Goal: Task Accomplishment & Management: Manage account settings

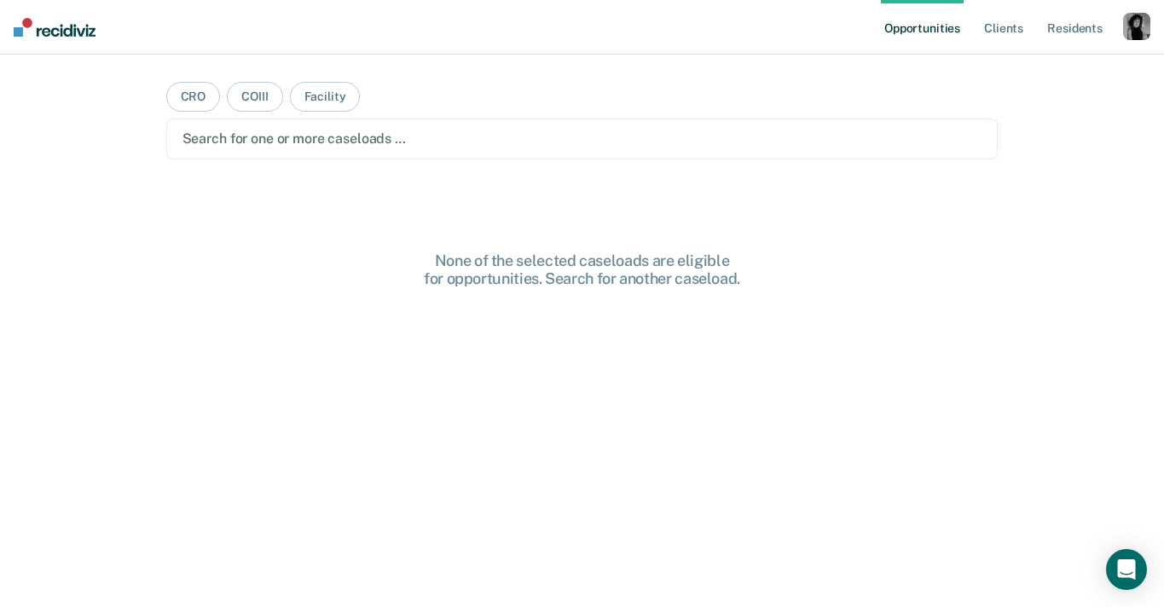
click at [1127, 27] on div "button" at bounding box center [1136, 26] width 27 height 27
click at [1003, 72] on link "Profile" at bounding box center [1068, 69] width 137 height 14
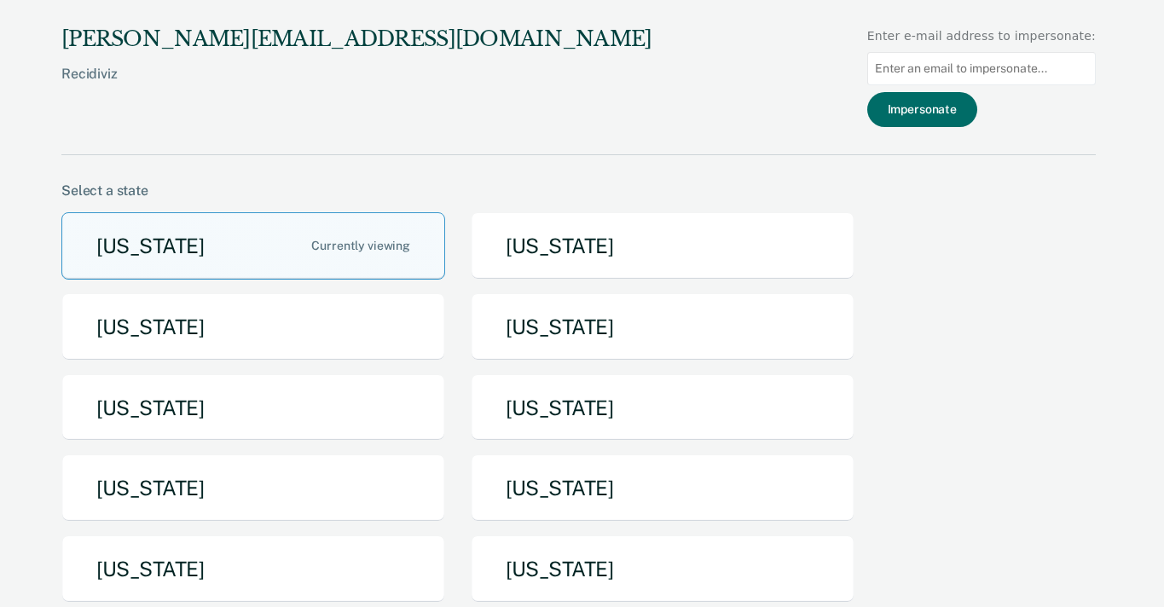
click at [928, 59] on input at bounding box center [981, 68] width 229 height 33
paste input "[EMAIL_ADDRESS][DOMAIN_NAME][US_STATE]"
type input "[EMAIL_ADDRESS][DOMAIN_NAME][US_STATE]"
click at [931, 113] on button "Impersonate" at bounding box center [922, 109] width 110 height 35
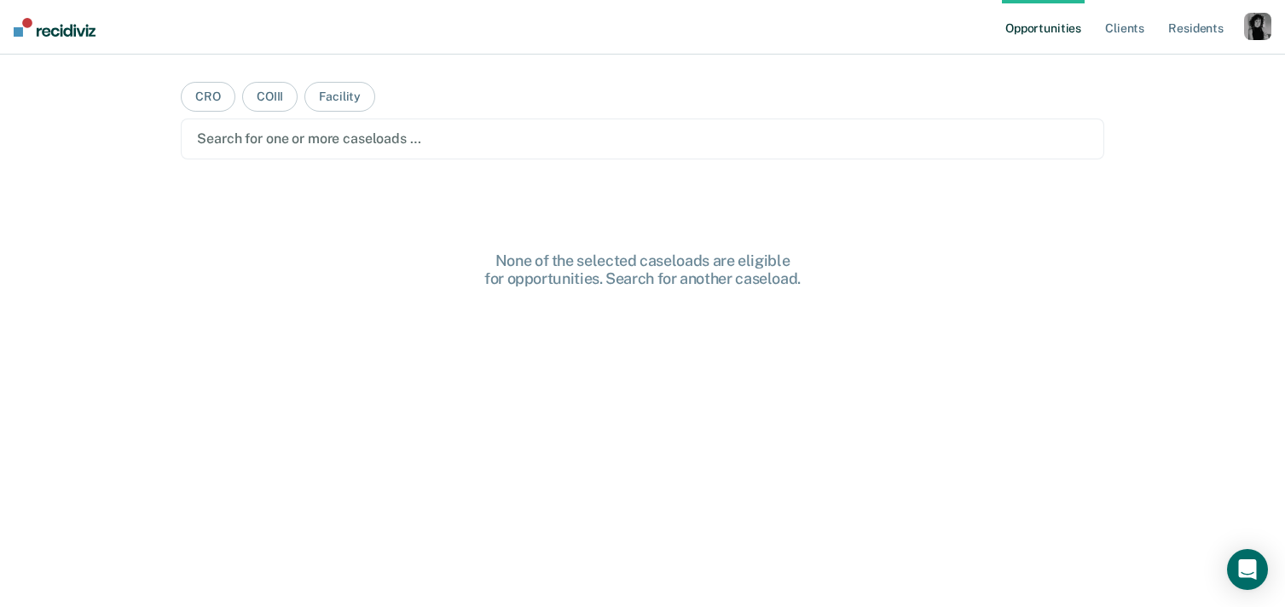
click at [1245, 32] on div "button" at bounding box center [1257, 26] width 27 height 27
click at [1145, 62] on link "Profile" at bounding box center [1189, 69] width 137 height 14
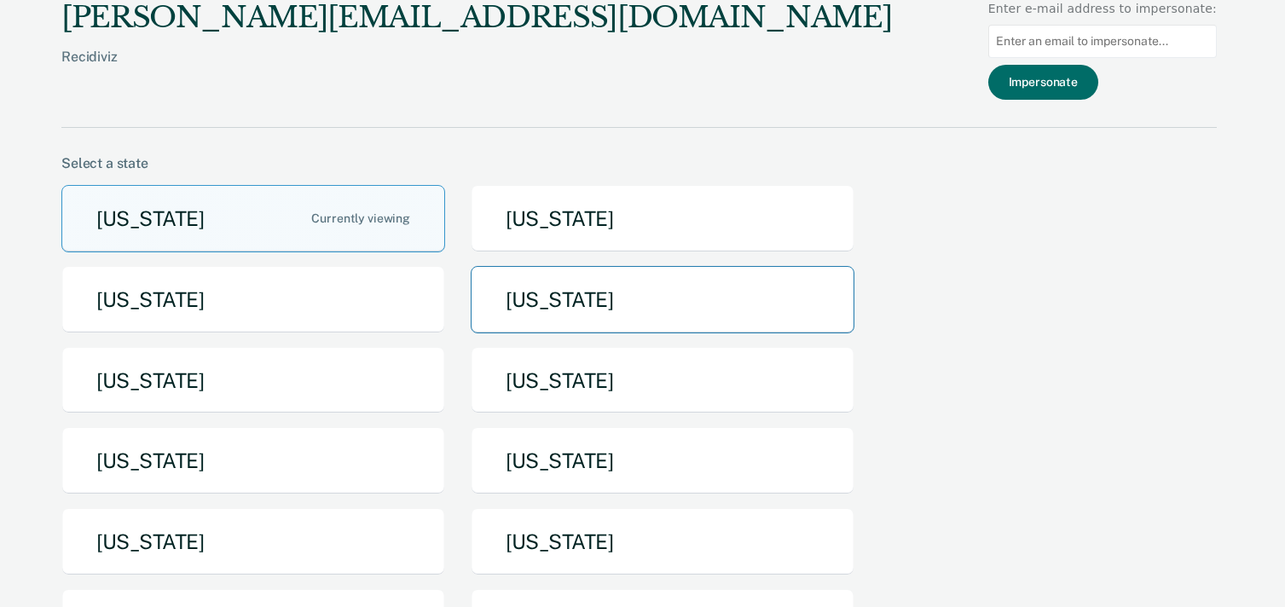
click at [571, 269] on button "[US_STATE]" at bounding box center [663, 299] width 384 height 67
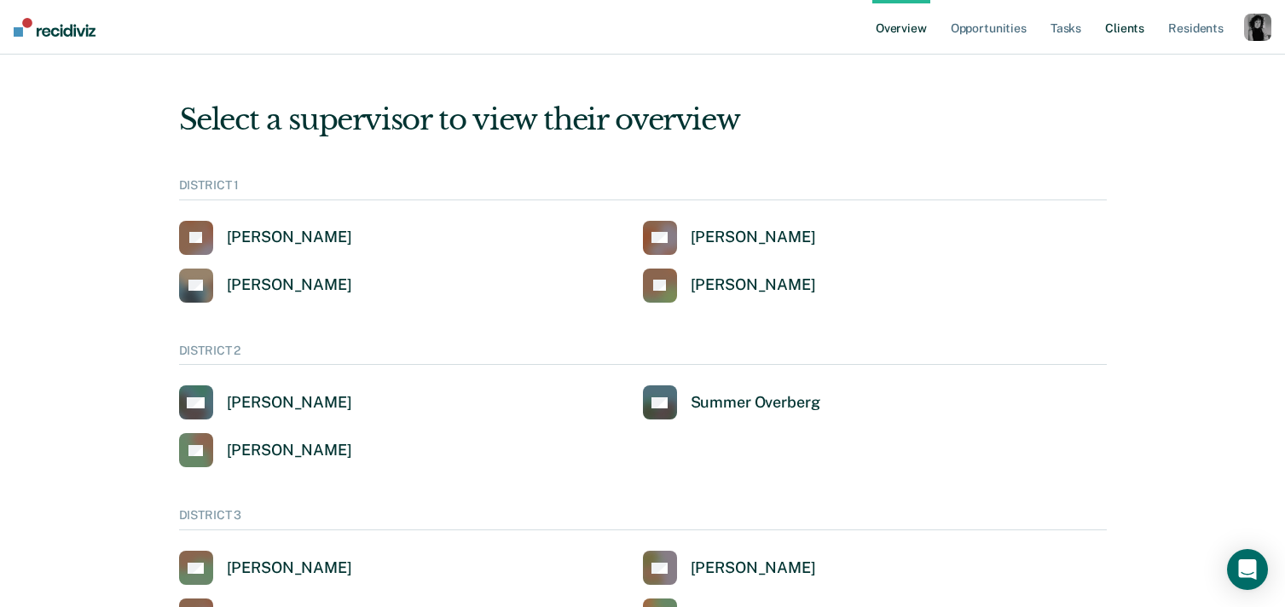
click at [1130, 31] on link "Client s" at bounding box center [1125, 27] width 46 height 55
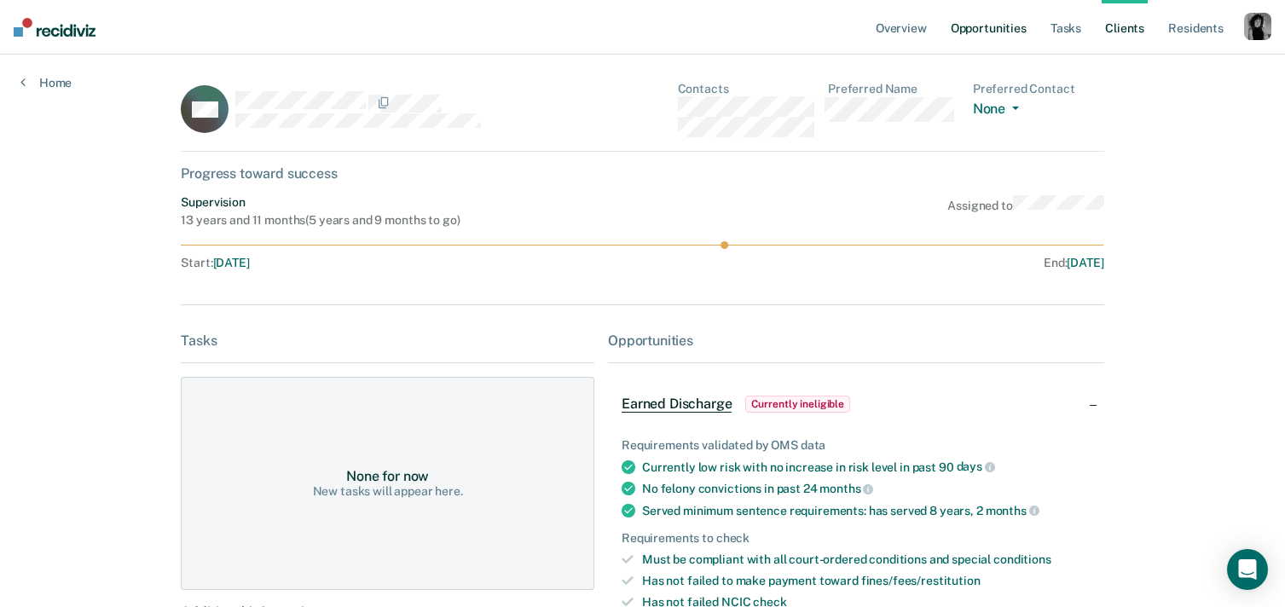
click at [965, 25] on link "Opportunities" at bounding box center [989, 27] width 83 height 55
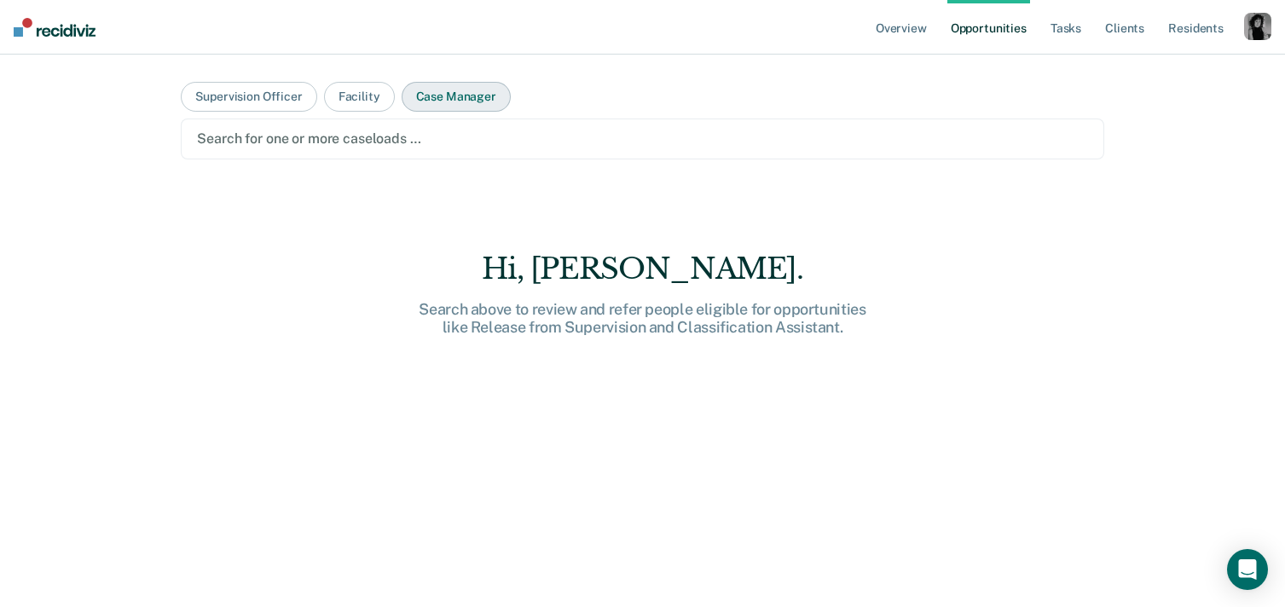
click at [433, 90] on button "Case Manager" at bounding box center [456, 97] width 109 height 30
click at [423, 137] on div at bounding box center [642, 139] width 890 height 20
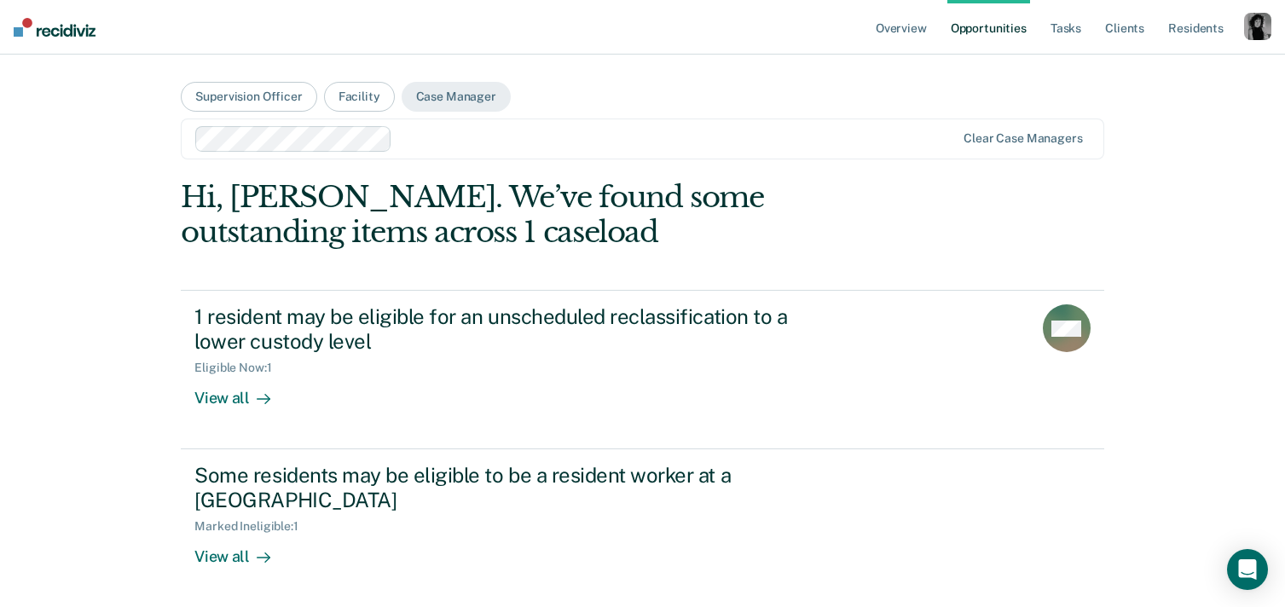
click at [420, 141] on div at bounding box center [677, 139] width 556 height 20
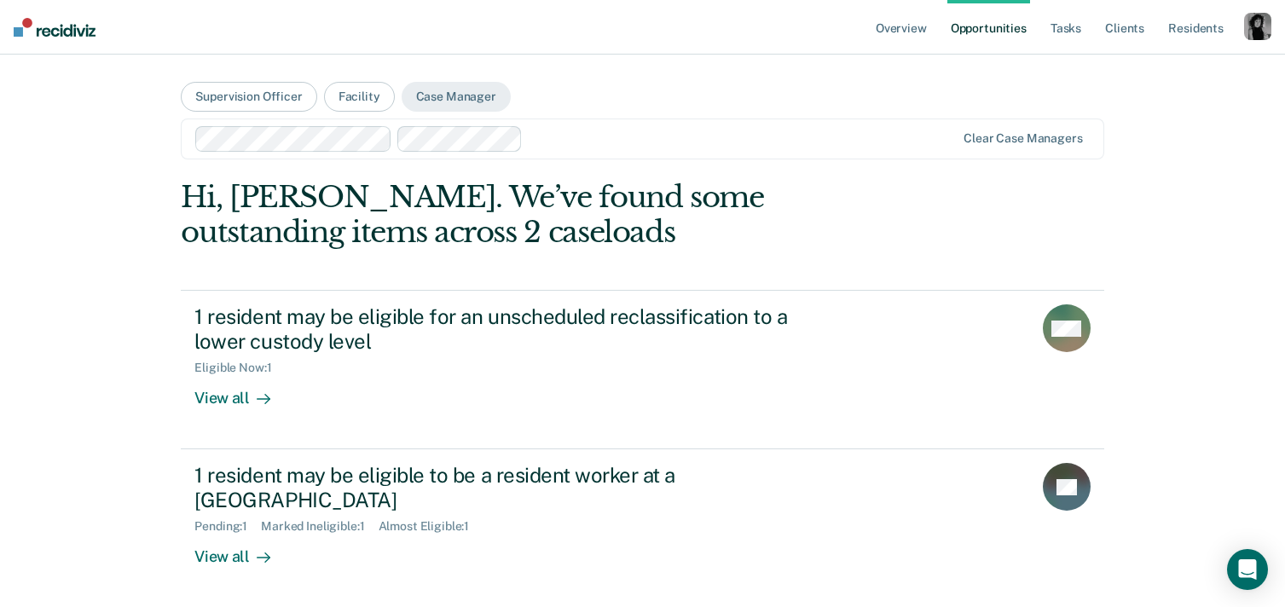
click at [550, 134] on div at bounding box center [743, 139] width 426 height 20
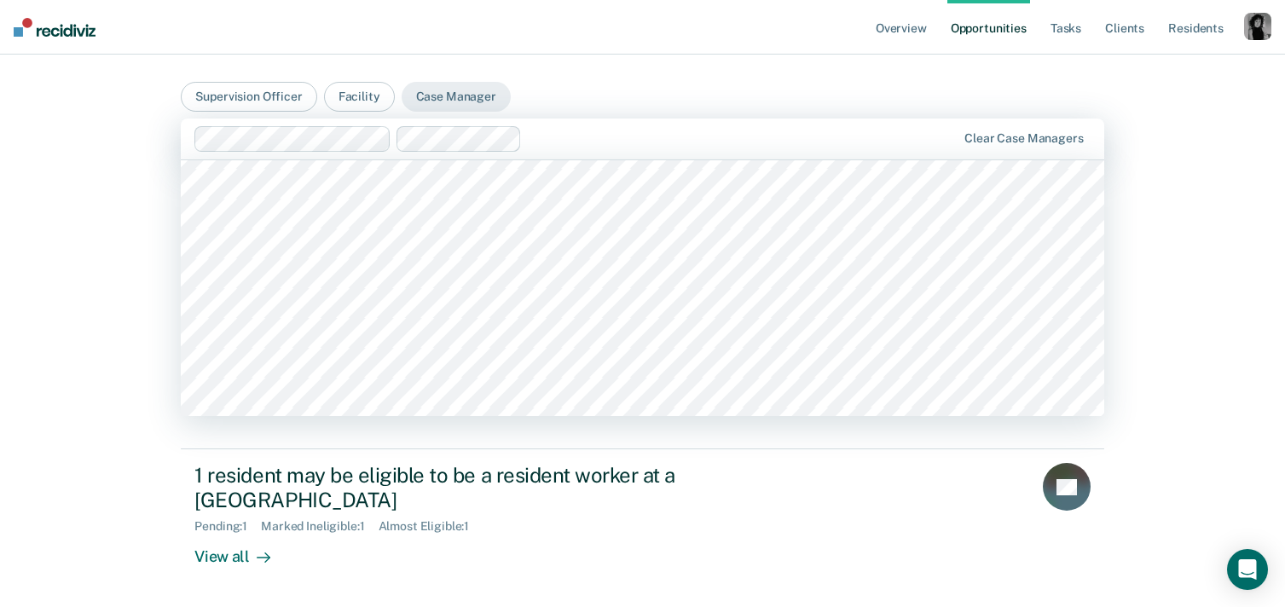
scroll to position [450, 0]
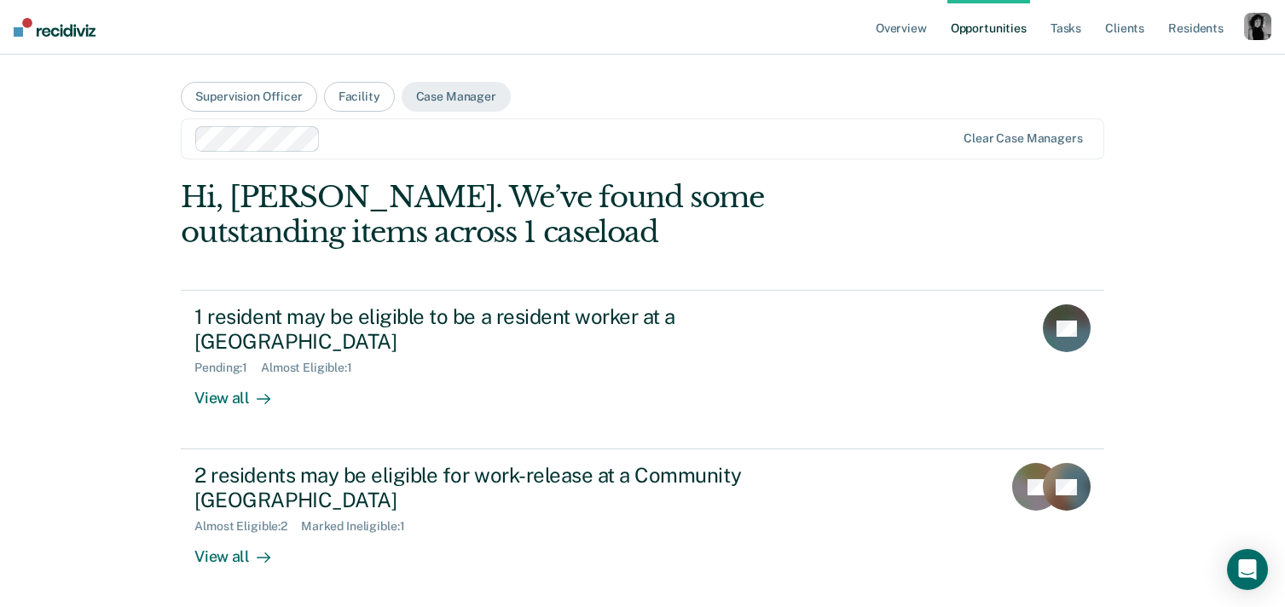
click at [374, 135] on div at bounding box center [642, 139] width 628 height 20
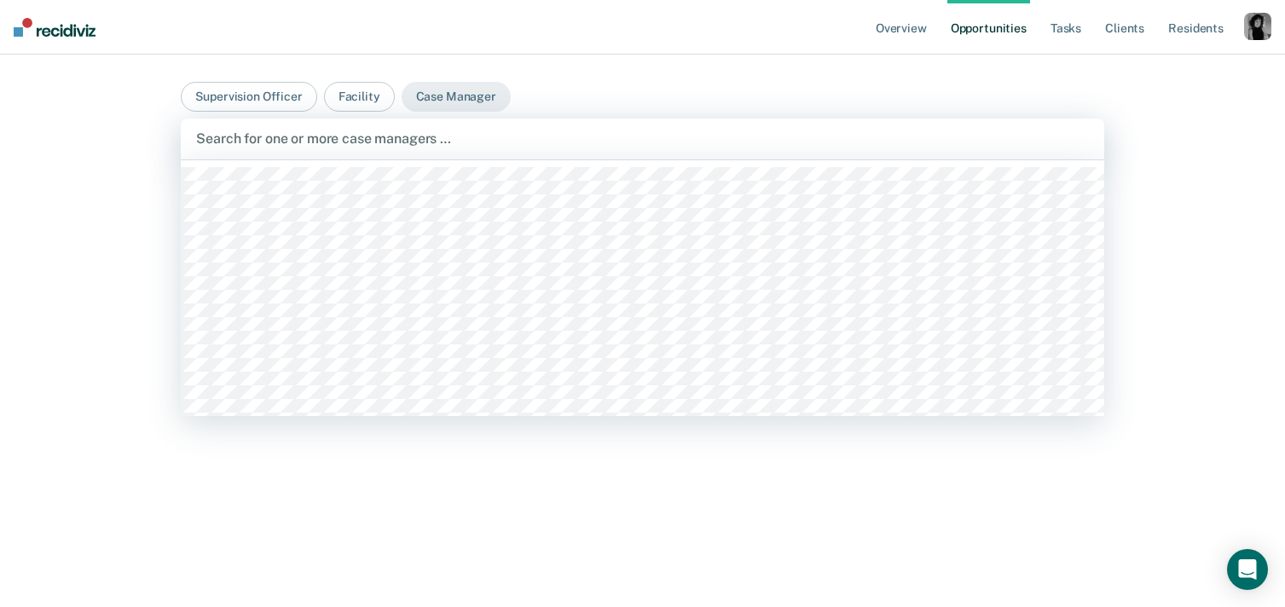
click at [326, 144] on div at bounding box center [642, 139] width 892 height 20
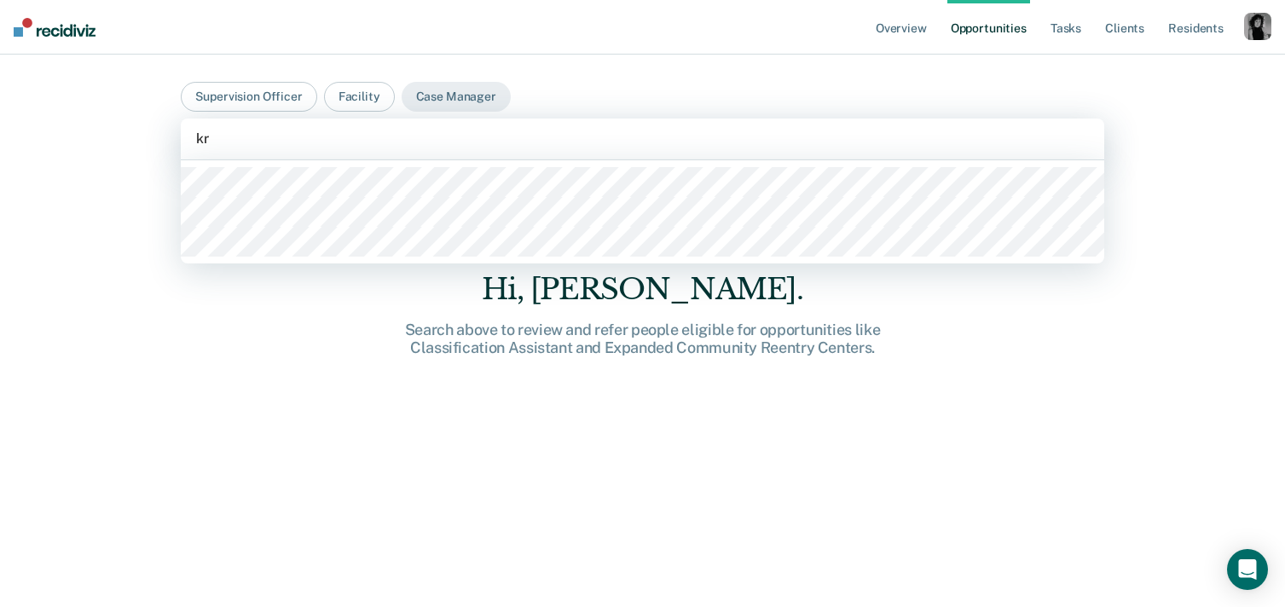
type input "kri"
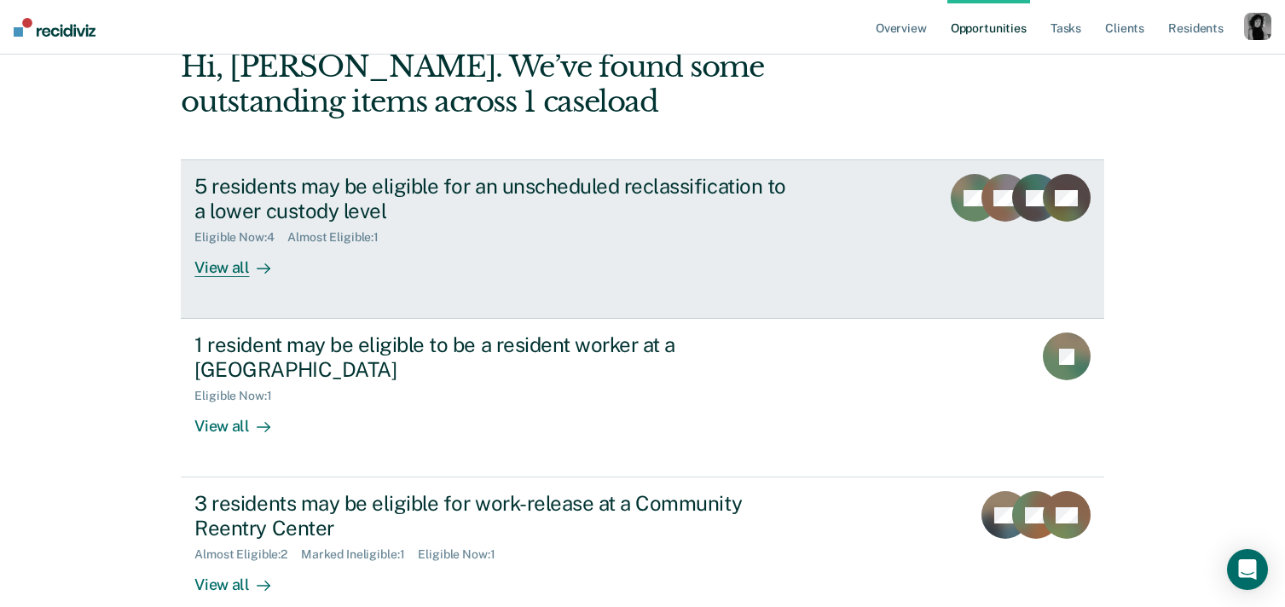
scroll to position [132, 0]
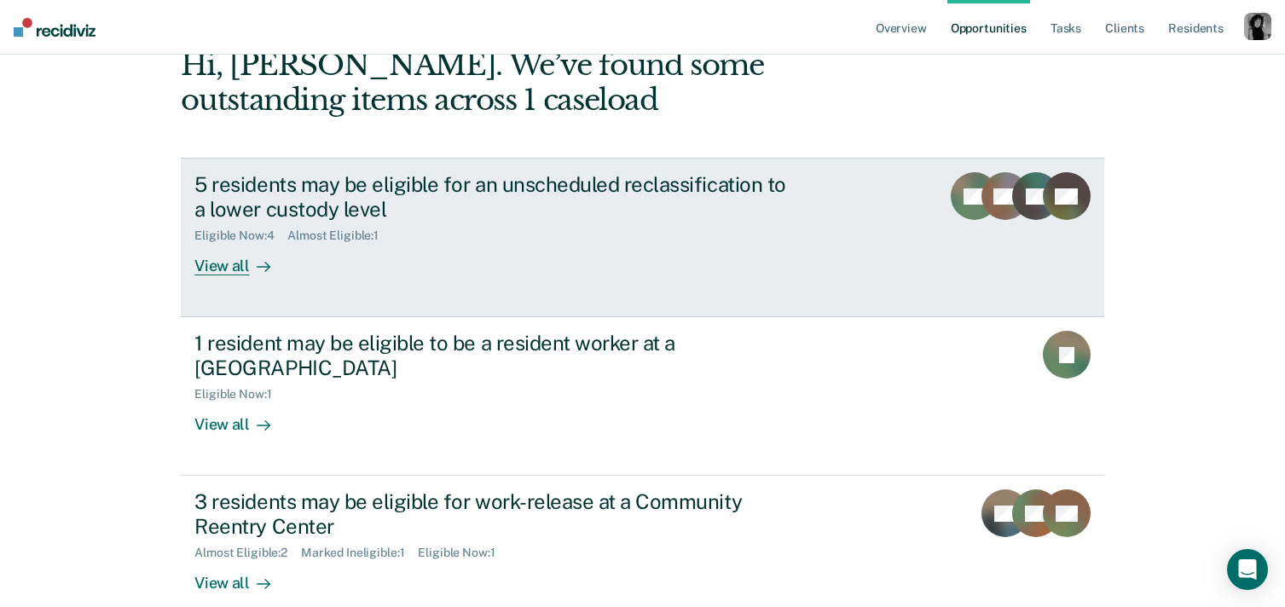
click at [465, 223] on div "Eligible Now : 4 Almost Eligible : 1" at bounding box center [493, 232] width 599 height 21
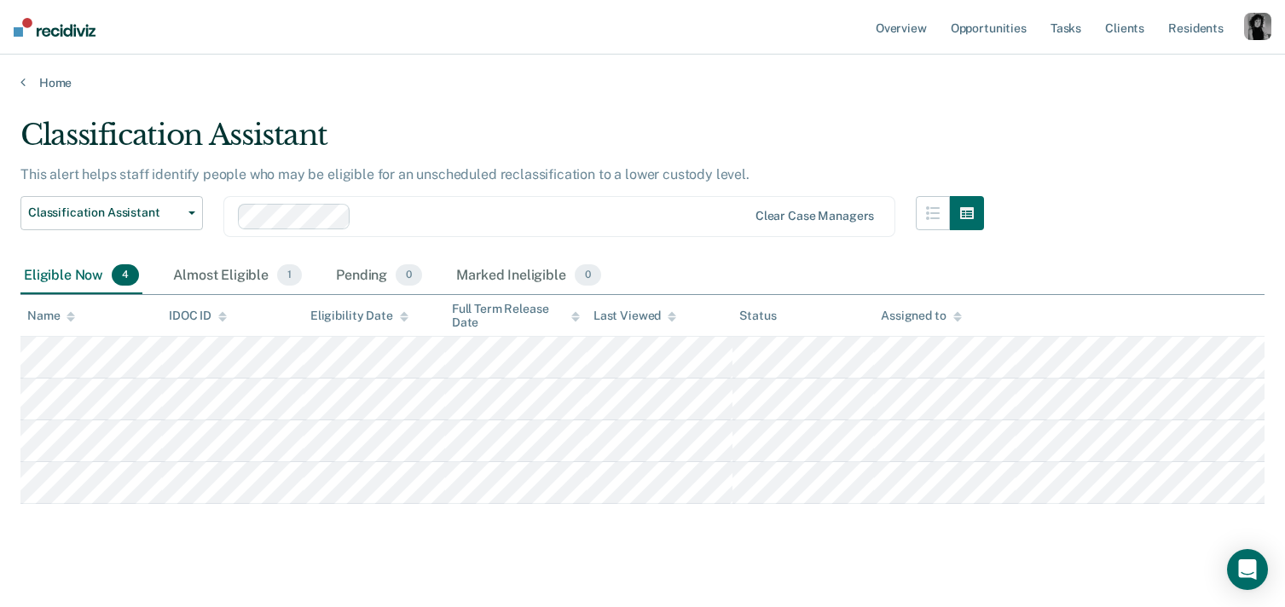
click at [573, 321] on icon at bounding box center [575, 316] width 9 height 11
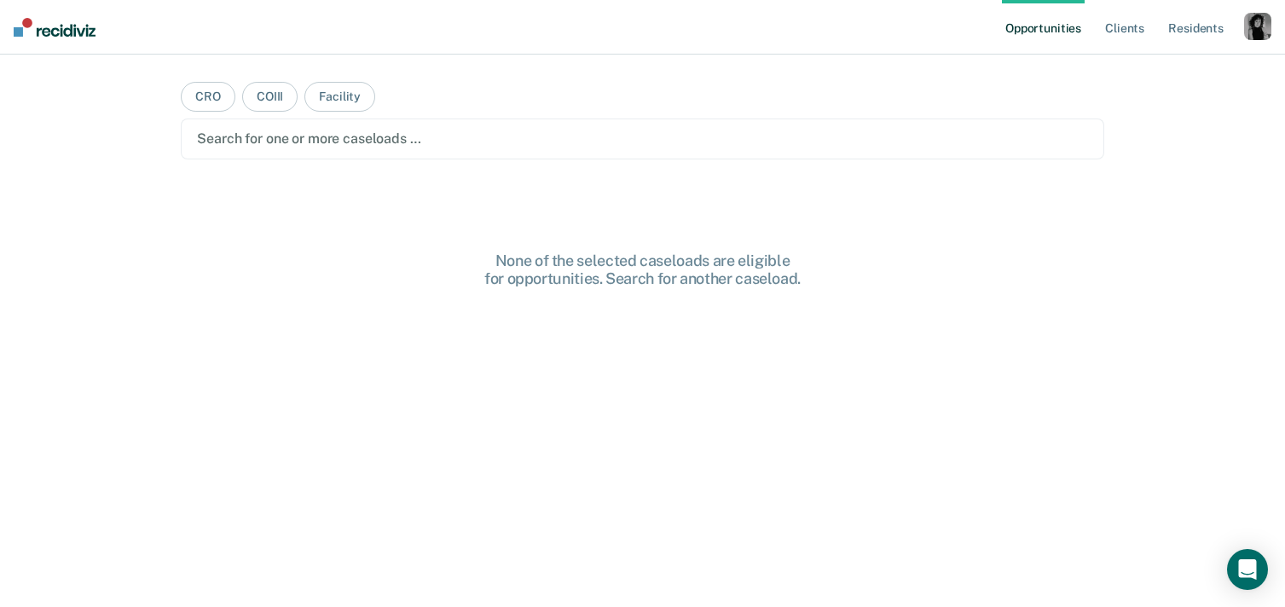
click at [1256, 32] on div "button" at bounding box center [1257, 26] width 27 height 27
click at [1146, 72] on link "Profile" at bounding box center [1189, 69] width 137 height 14
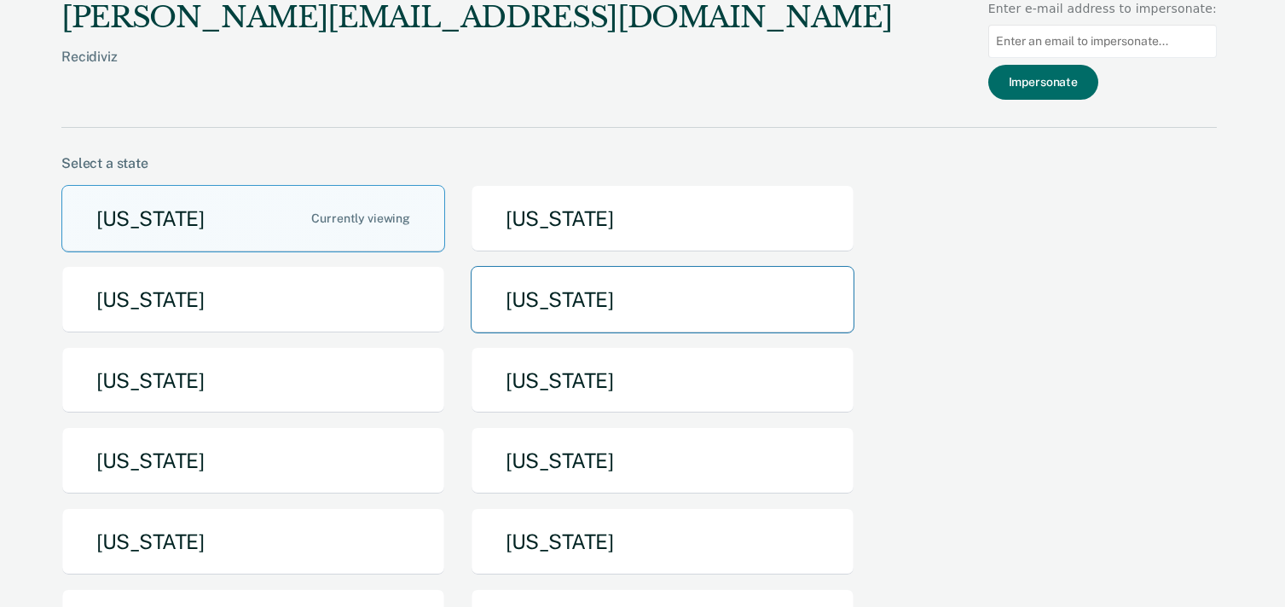
click at [503, 283] on button "Idaho" at bounding box center [663, 299] width 384 height 67
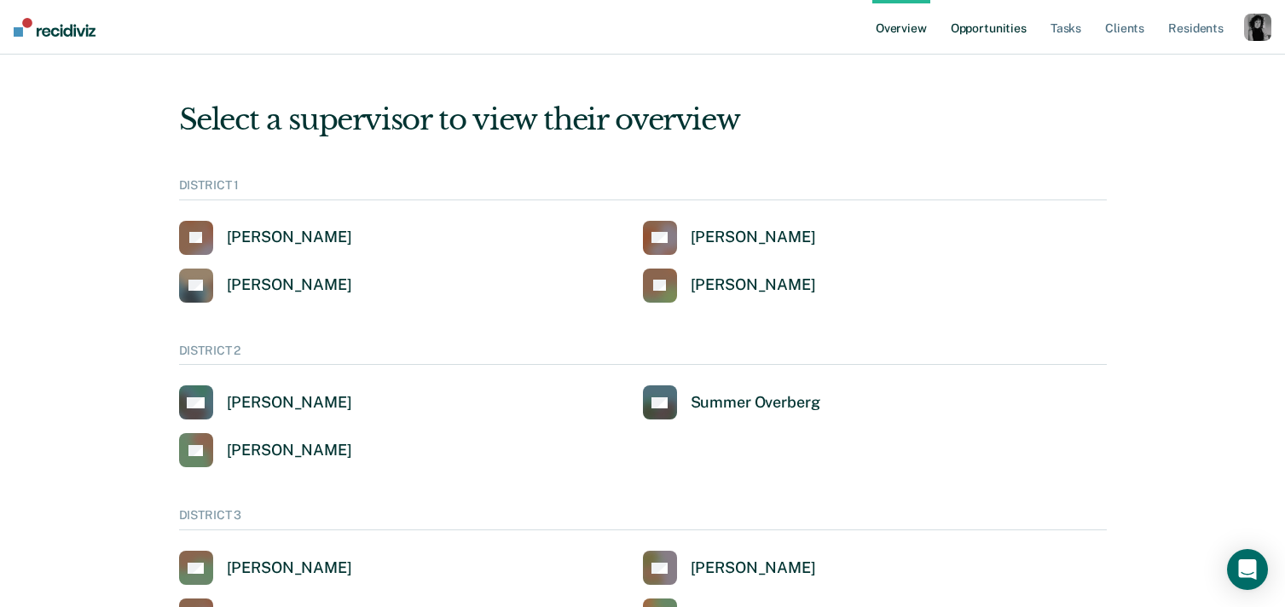
click at [984, 40] on link "Opportunities" at bounding box center [989, 27] width 83 height 55
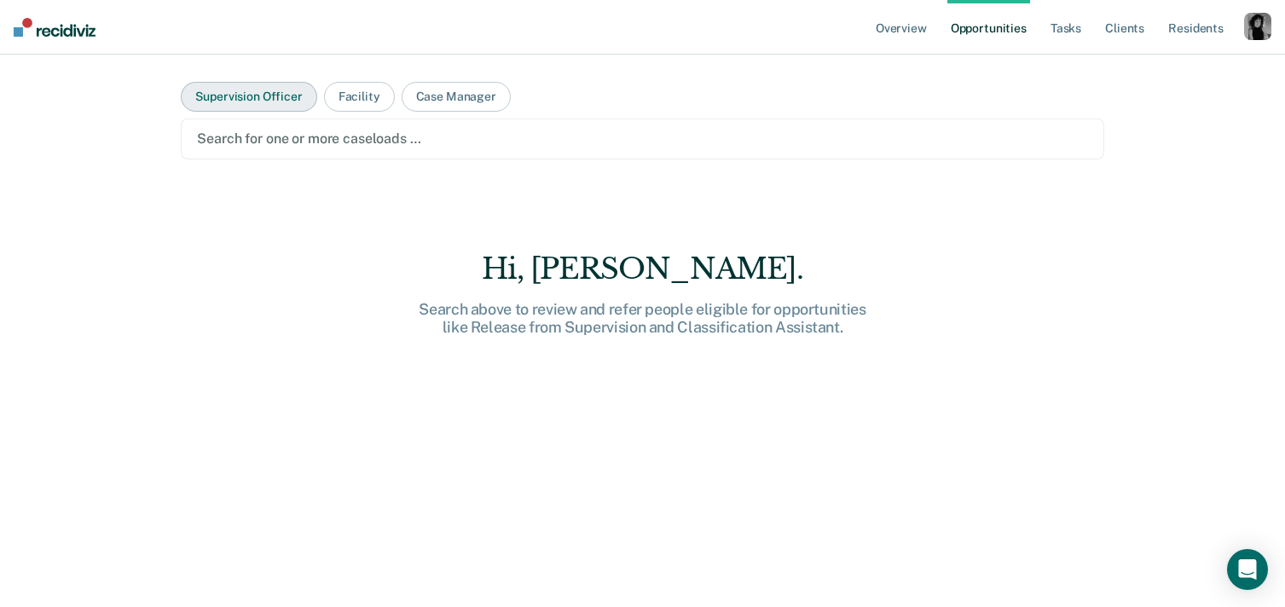
click at [286, 96] on button "Supervision Officer" at bounding box center [249, 97] width 136 height 30
click at [313, 157] on div "Search for one or more supervision officers …" at bounding box center [642, 139] width 923 height 41
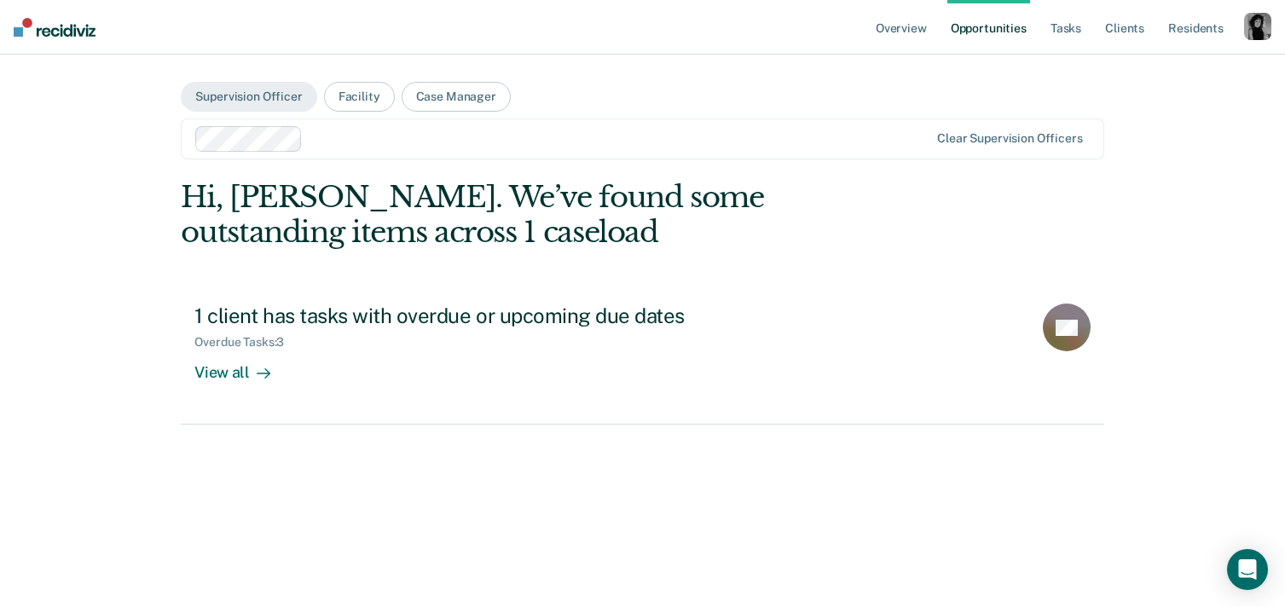
click at [326, 152] on div "Clear supervision officers" at bounding box center [642, 139] width 923 height 41
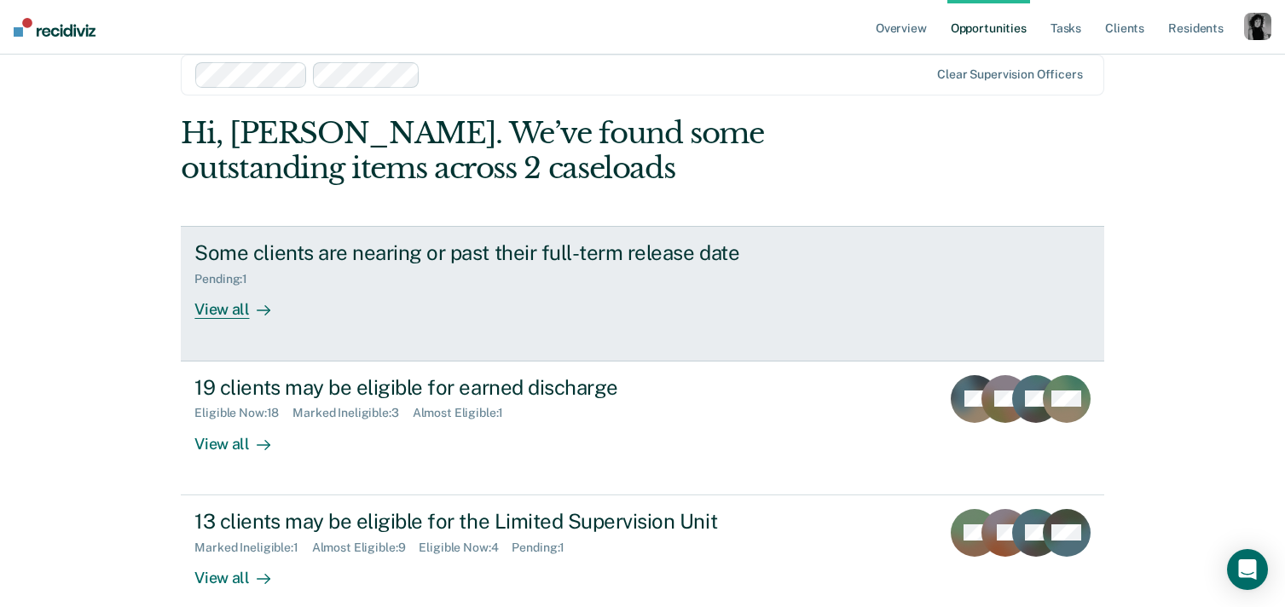
scroll to position [73, 0]
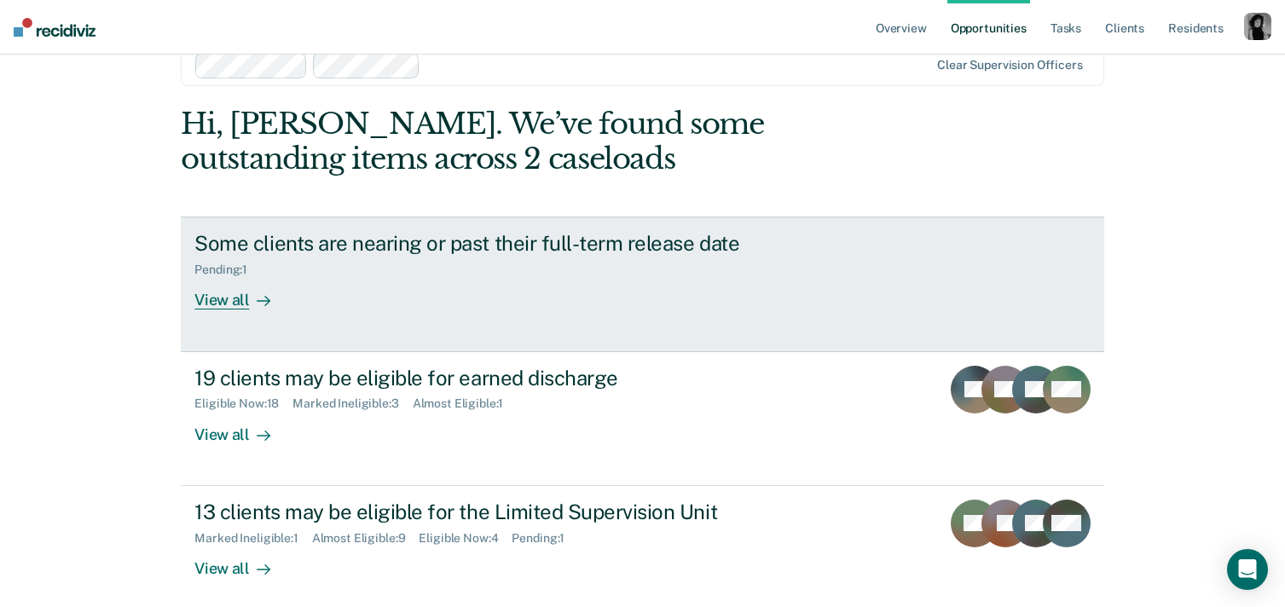
click at [229, 314] on link "Some clients are nearing or past their full-term release date Pending : 1 View …" at bounding box center [642, 284] width 923 height 135
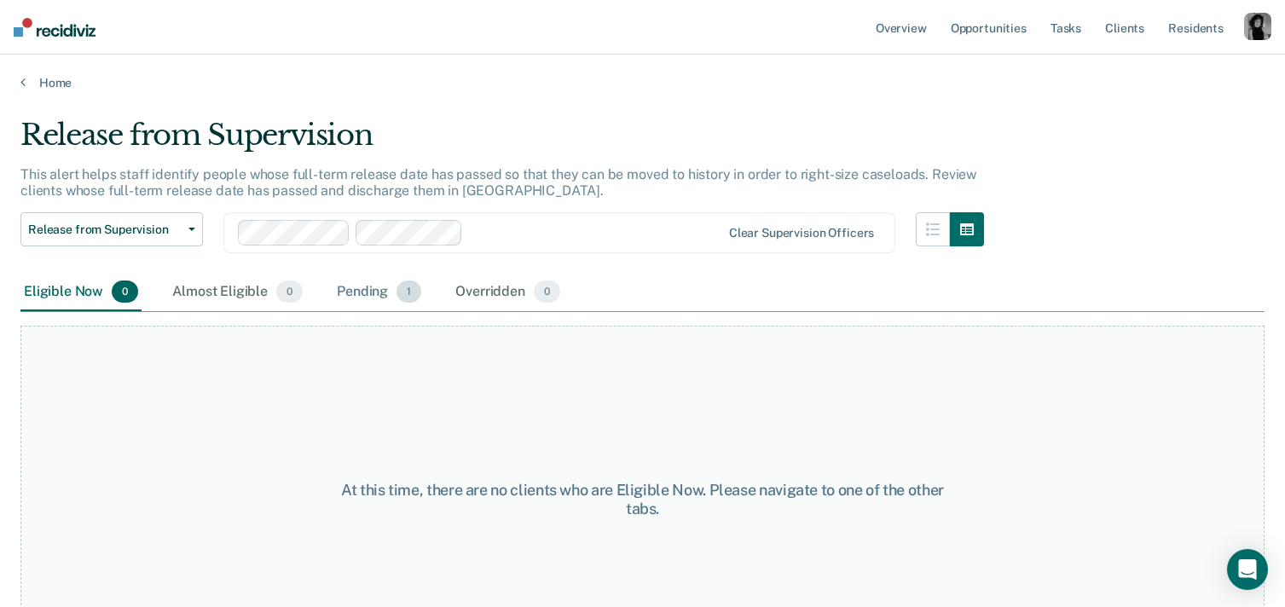
click at [365, 294] on div "Pending 1" at bounding box center [378, 293] width 91 height 38
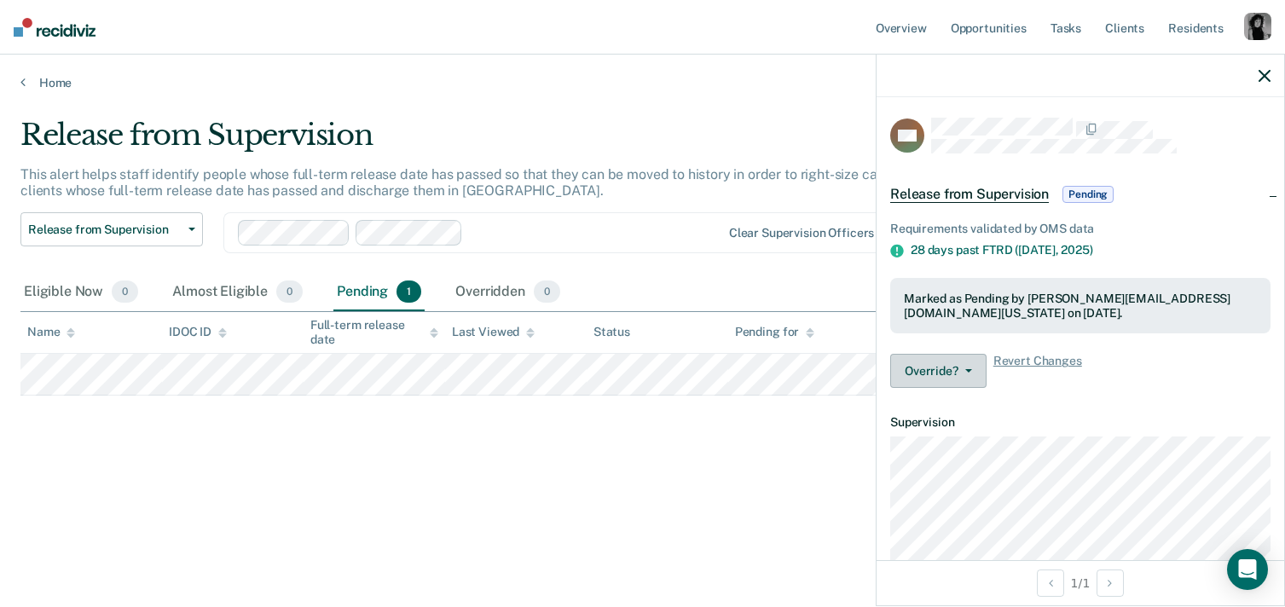
click at [912, 362] on button "Override?" at bounding box center [938, 371] width 96 height 34
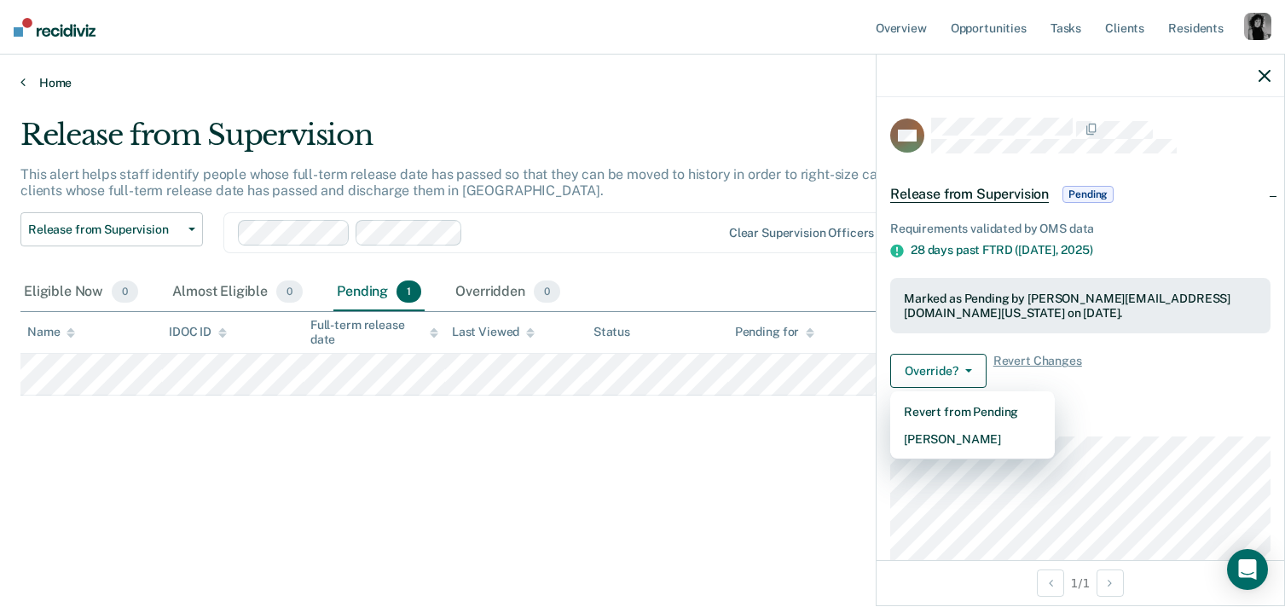
click at [737, 84] on link "Home" at bounding box center [642, 82] width 1244 height 15
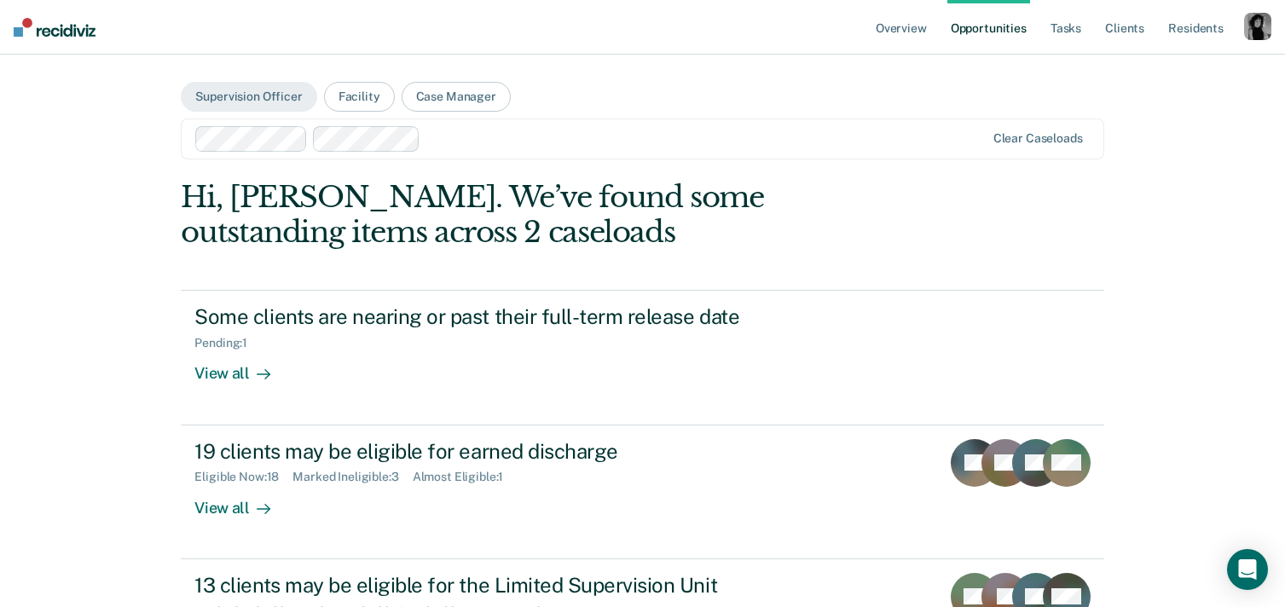
scroll to position [153, 0]
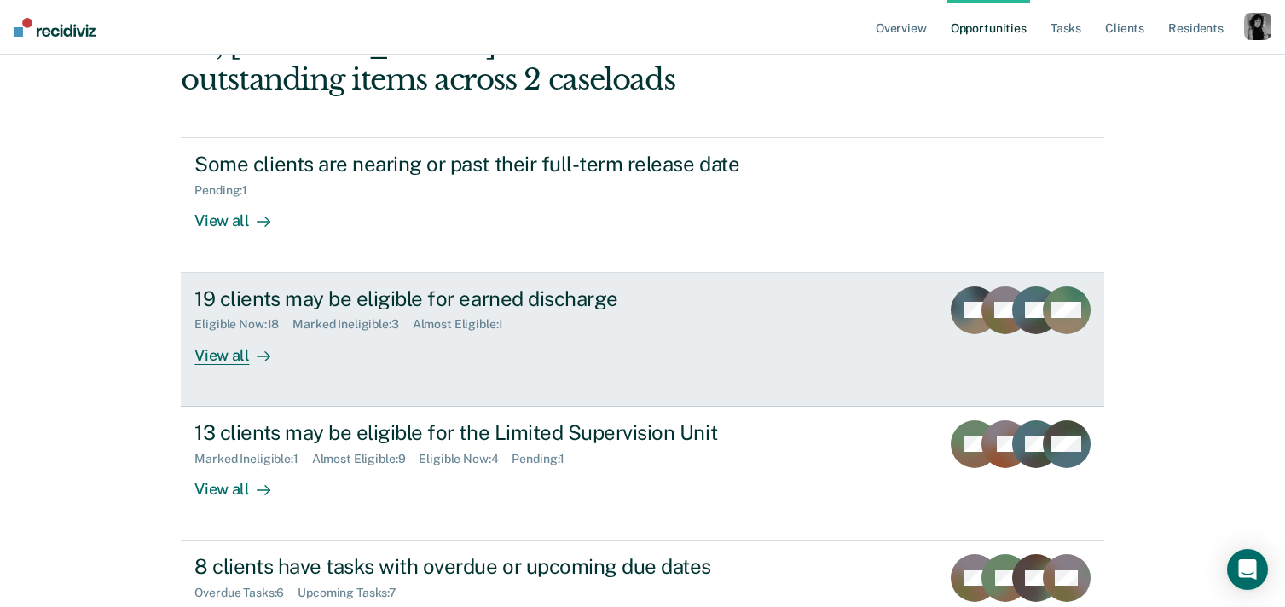
click at [304, 292] on div "19 clients may be eligible for earned discharge" at bounding box center [493, 299] width 599 height 25
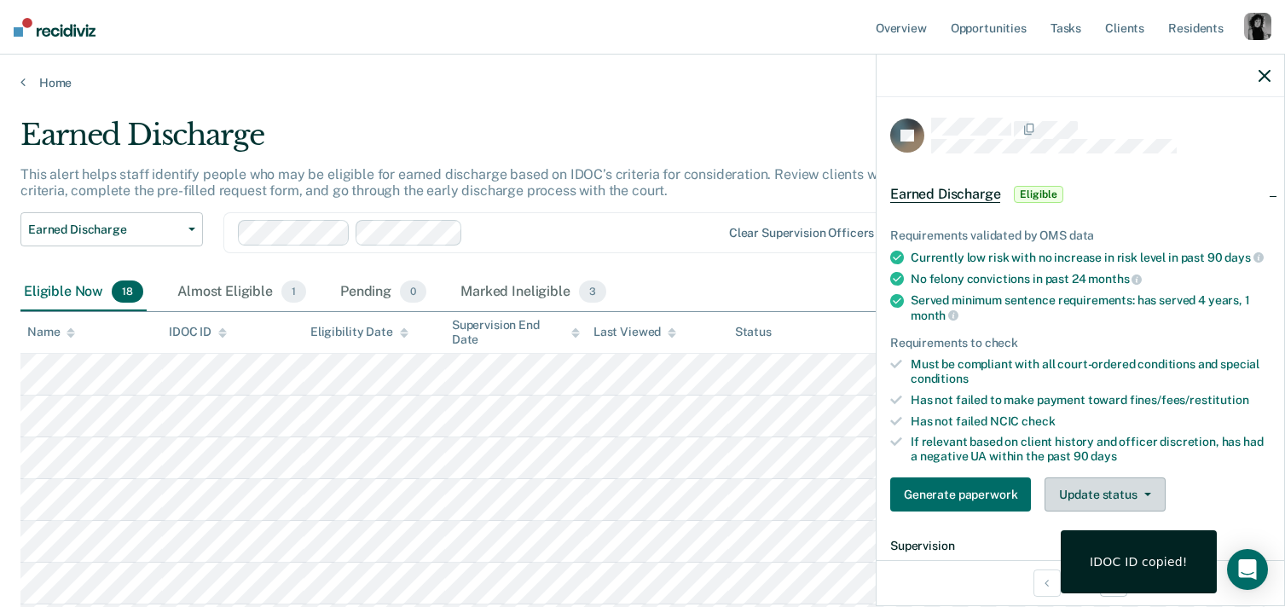
click at [1098, 480] on button "Update status" at bounding box center [1105, 495] width 120 height 34
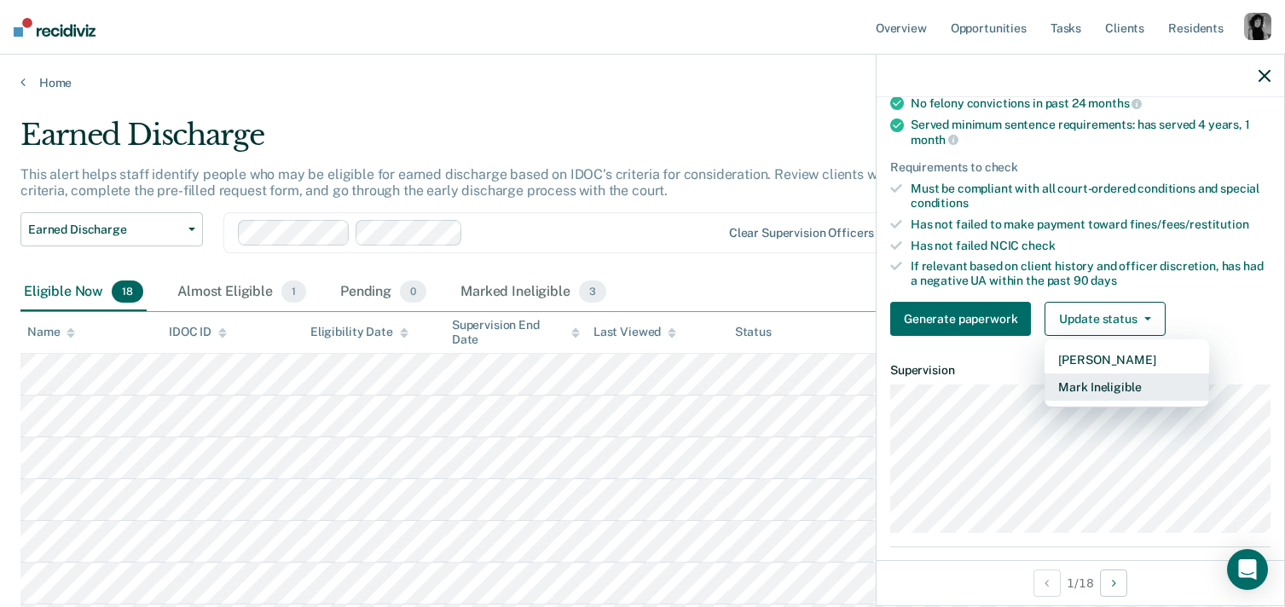
click at [1098, 395] on button "Mark Ineligible" at bounding box center [1127, 387] width 165 height 27
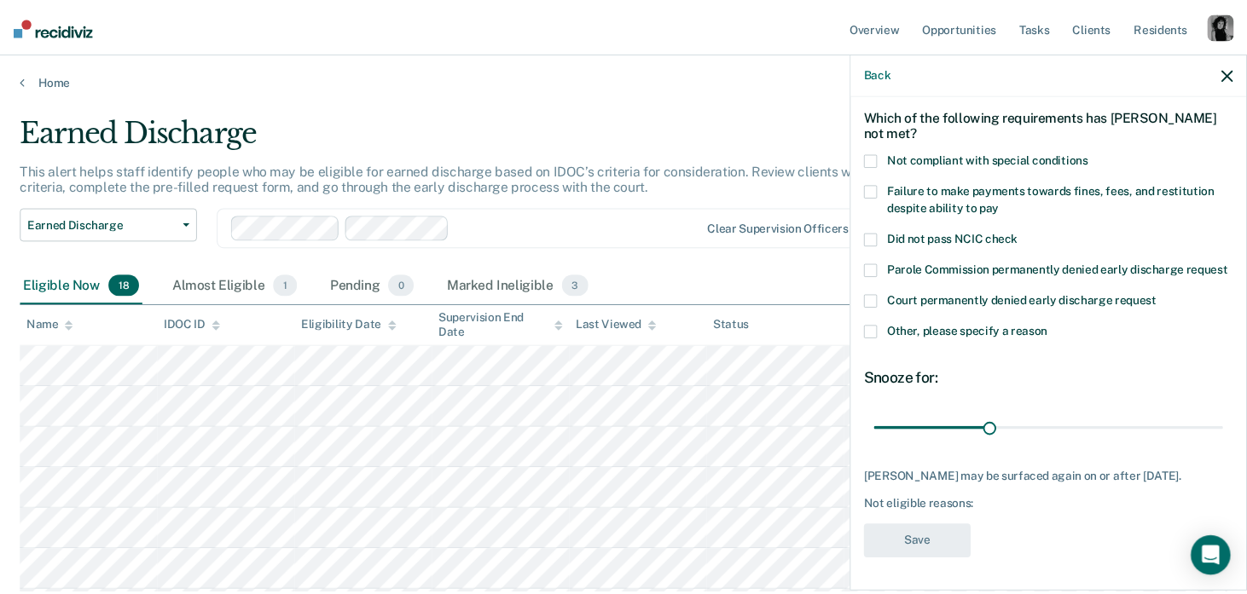
scroll to position [68, 0]
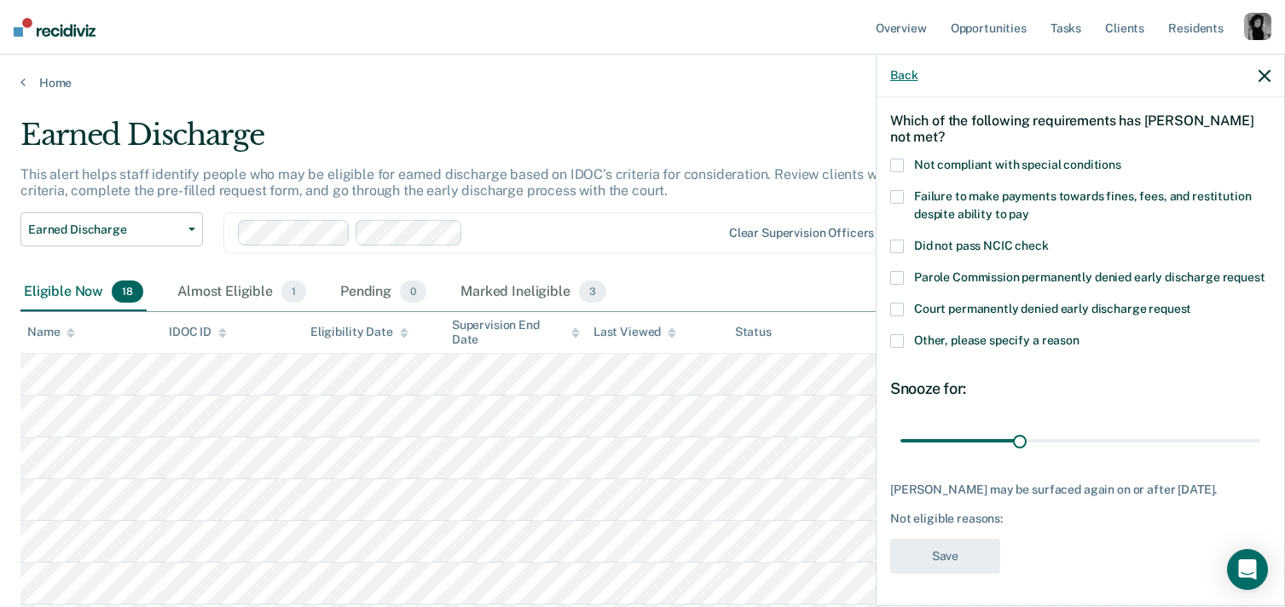
click at [913, 69] on button "Back" at bounding box center [903, 75] width 27 height 14
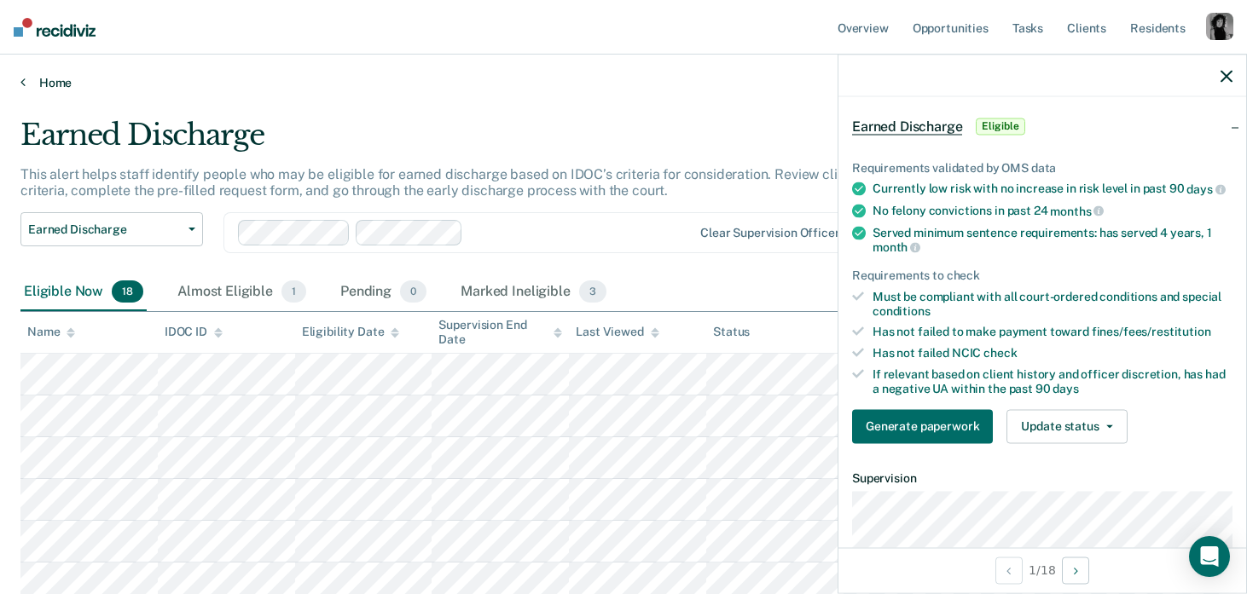
click at [61, 81] on link "Home" at bounding box center [623, 82] width 1206 height 15
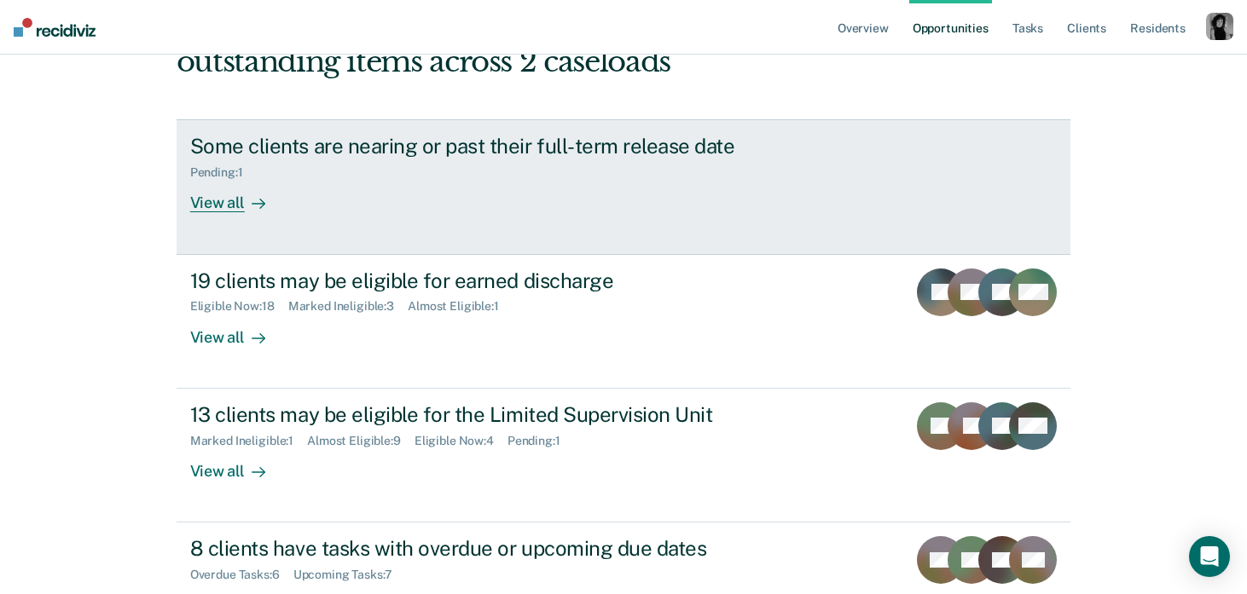
scroll to position [171, 0]
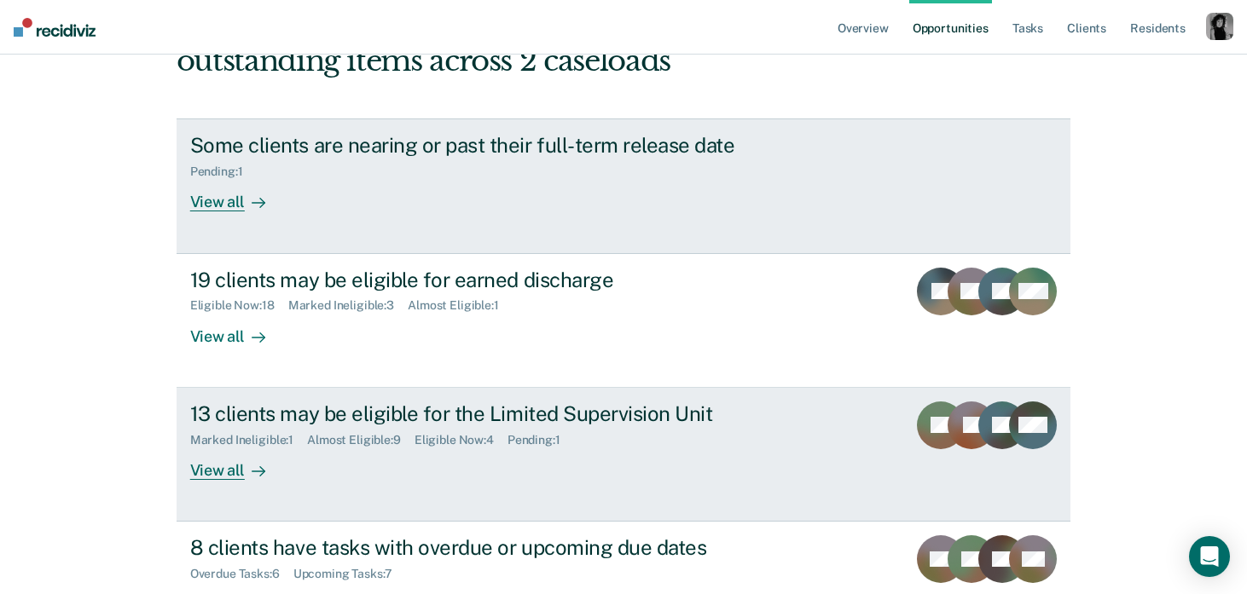
click at [327, 414] on div "13 clients may be eligible for the Limited Supervision Unit" at bounding box center [489, 414] width 599 height 25
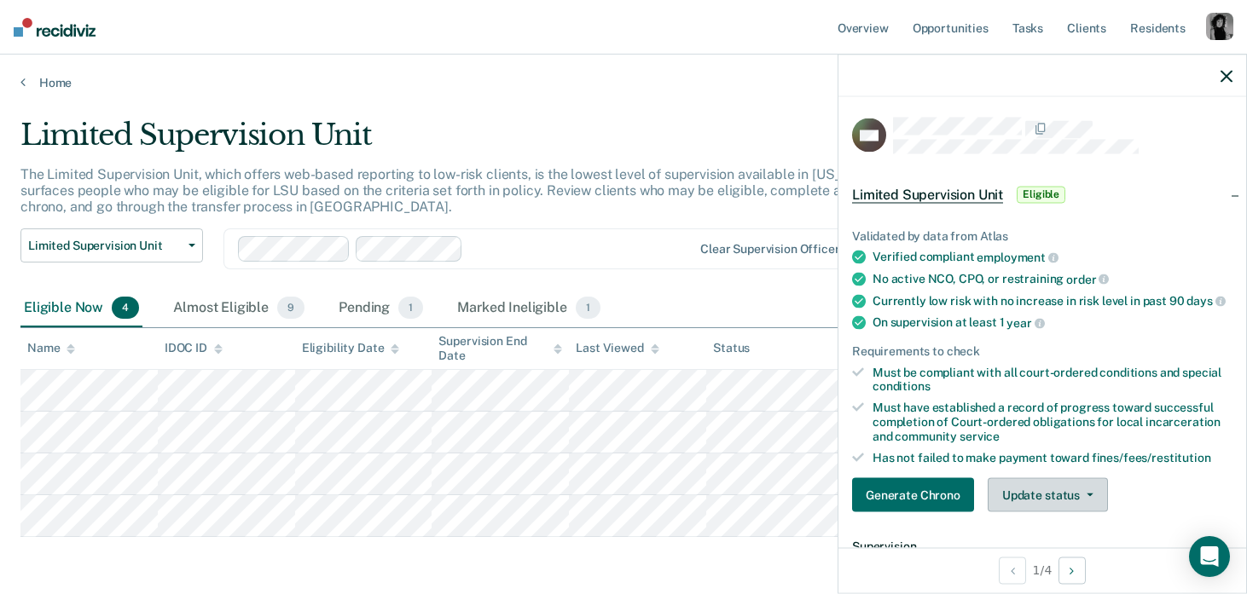
click at [1057, 487] on button "Update status" at bounding box center [1048, 495] width 120 height 34
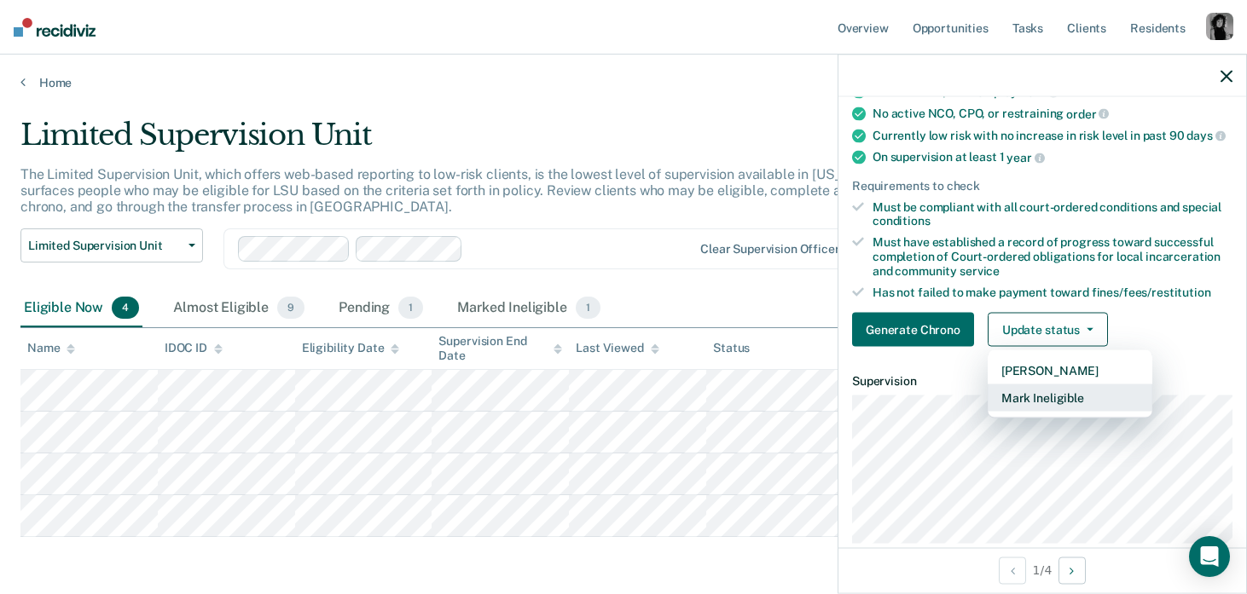
click at [1075, 398] on button "Mark Ineligible" at bounding box center [1070, 398] width 165 height 27
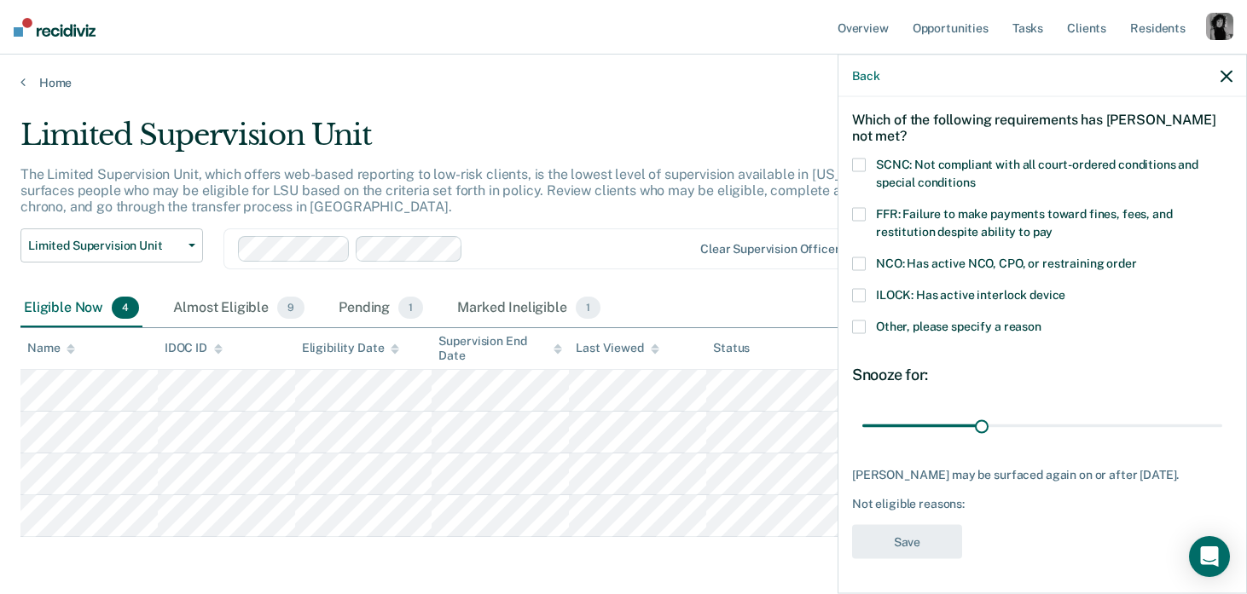
scroll to position [82, 0]
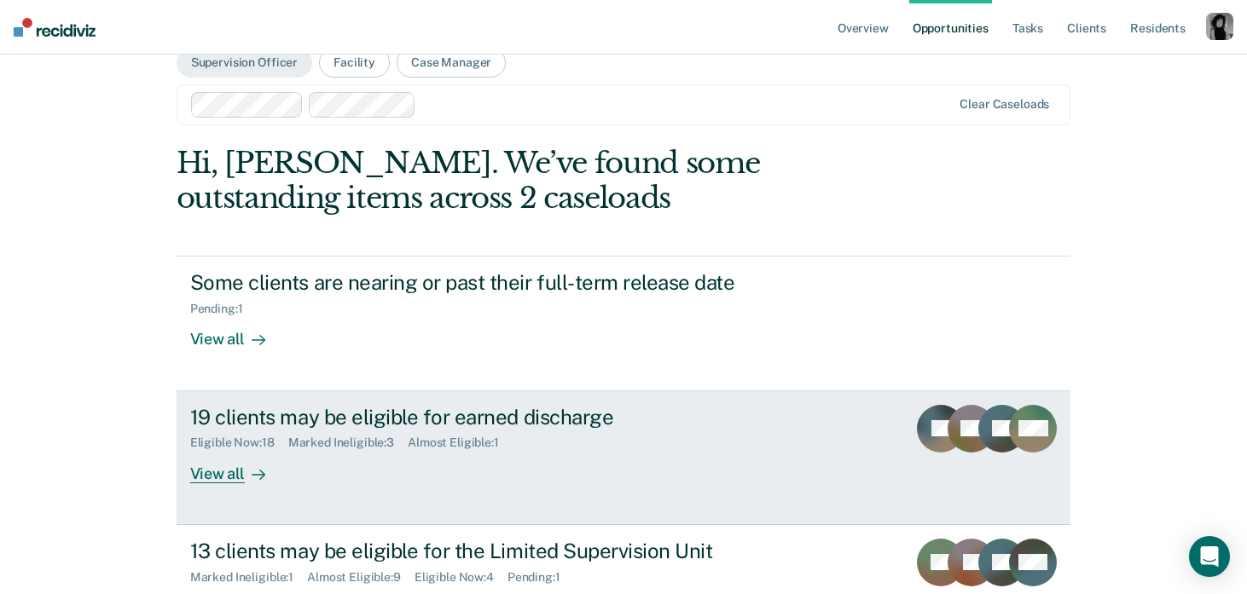
scroll to position [30, 0]
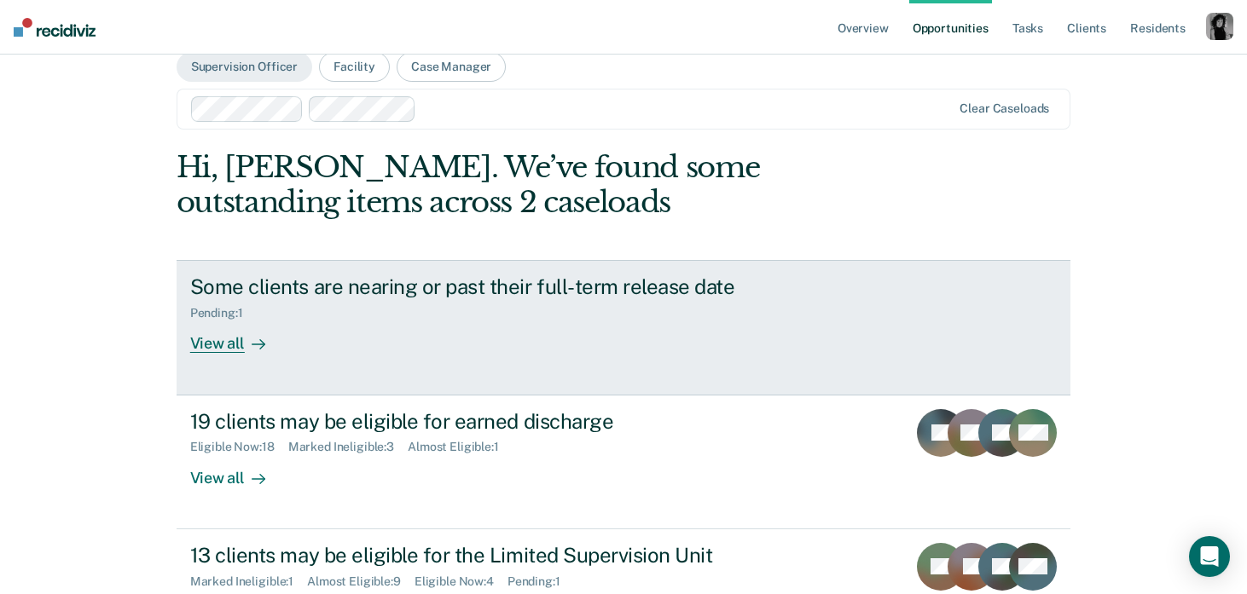
click at [258, 277] on div "Some clients are nearing or past their full-term release date" at bounding box center [489, 287] width 599 height 25
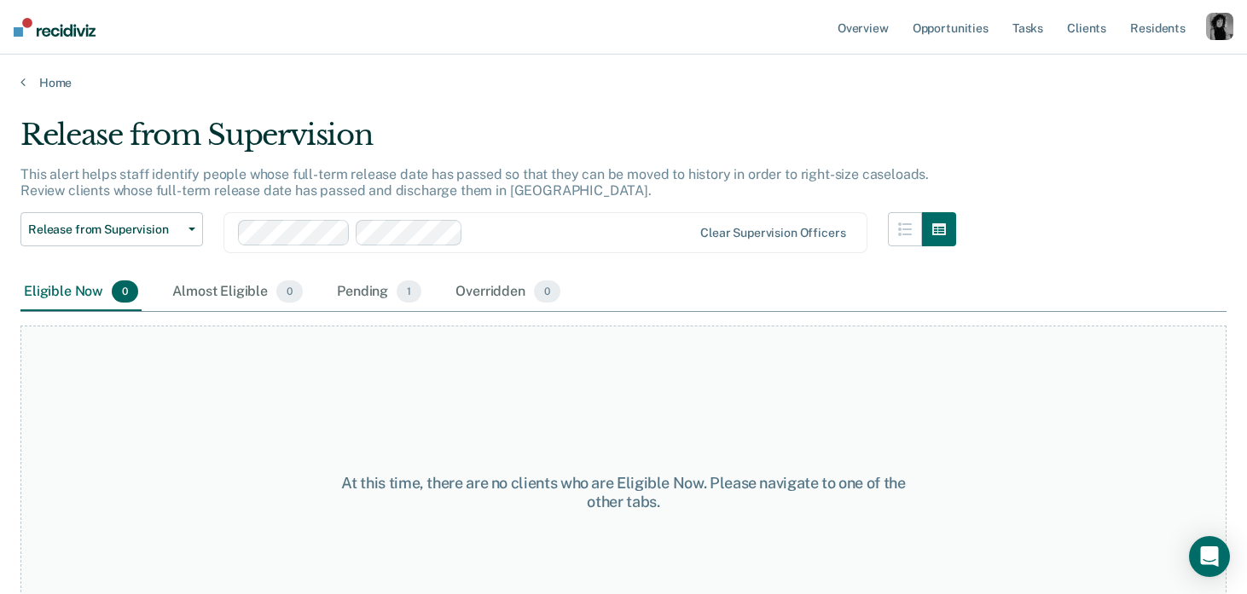
scroll to position [30, 0]
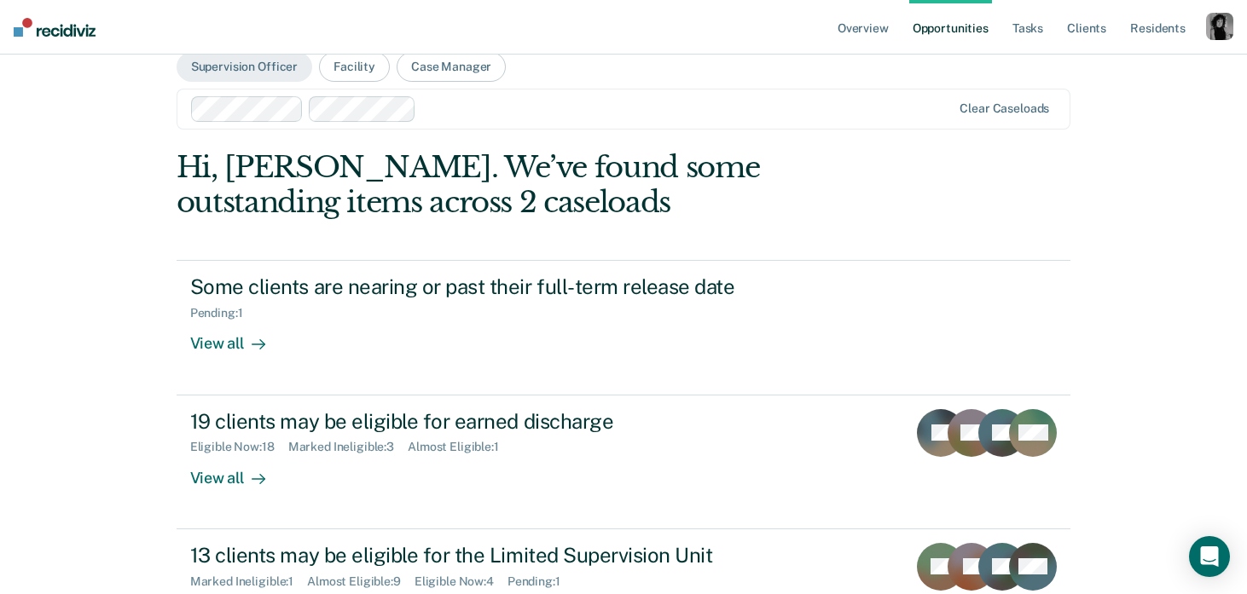
click at [449, 124] on div "Clear caseloads" at bounding box center [624, 109] width 895 height 41
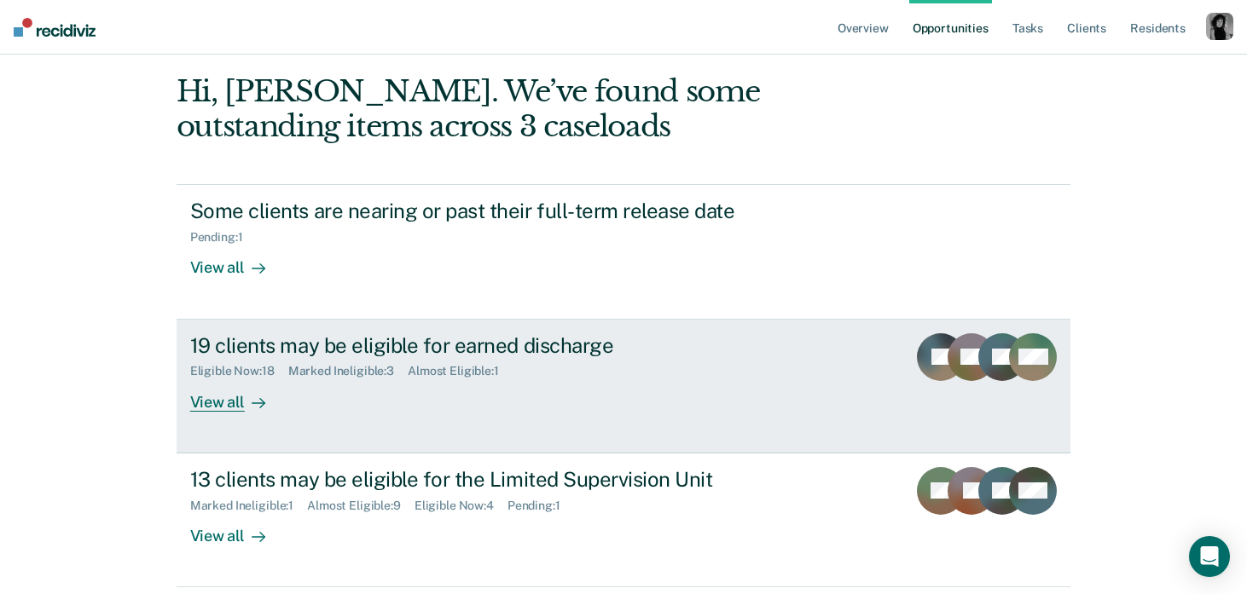
scroll to position [32, 0]
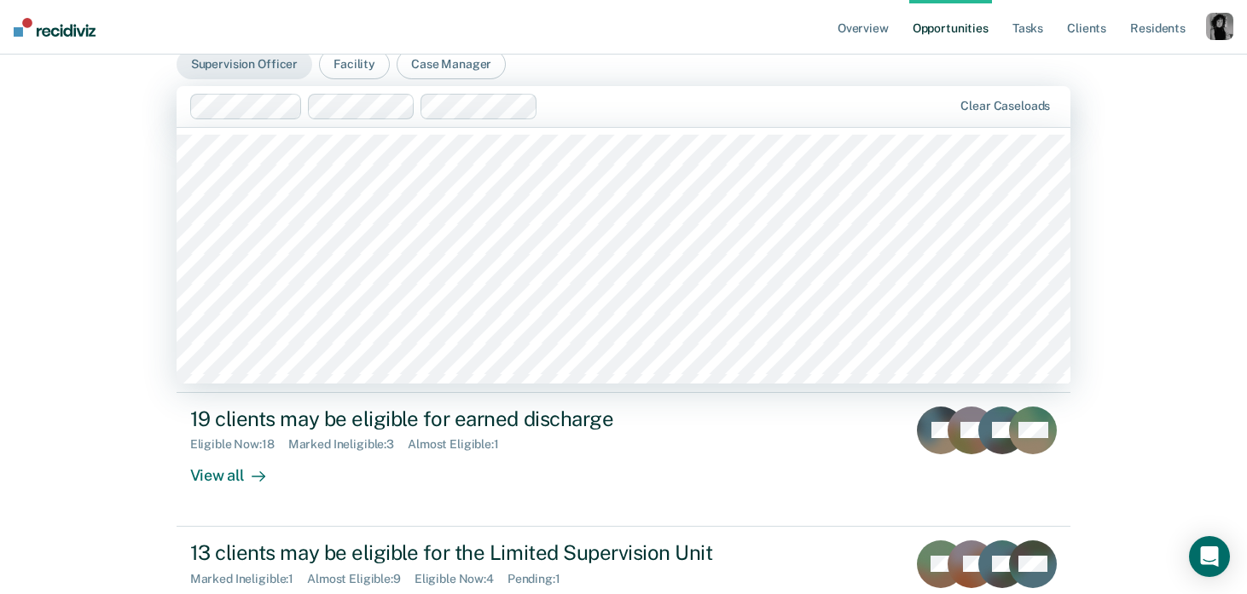
click at [605, 119] on div "Clear caseloads" at bounding box center [624, 106] width 895 height 41
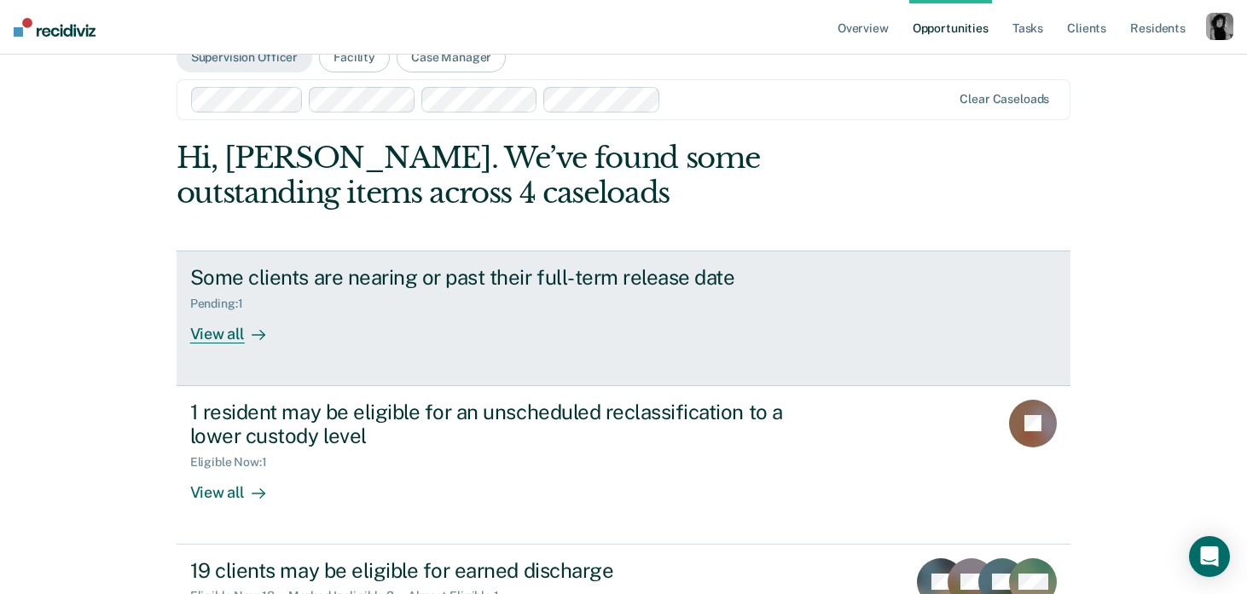
scroll to position [0, 0]
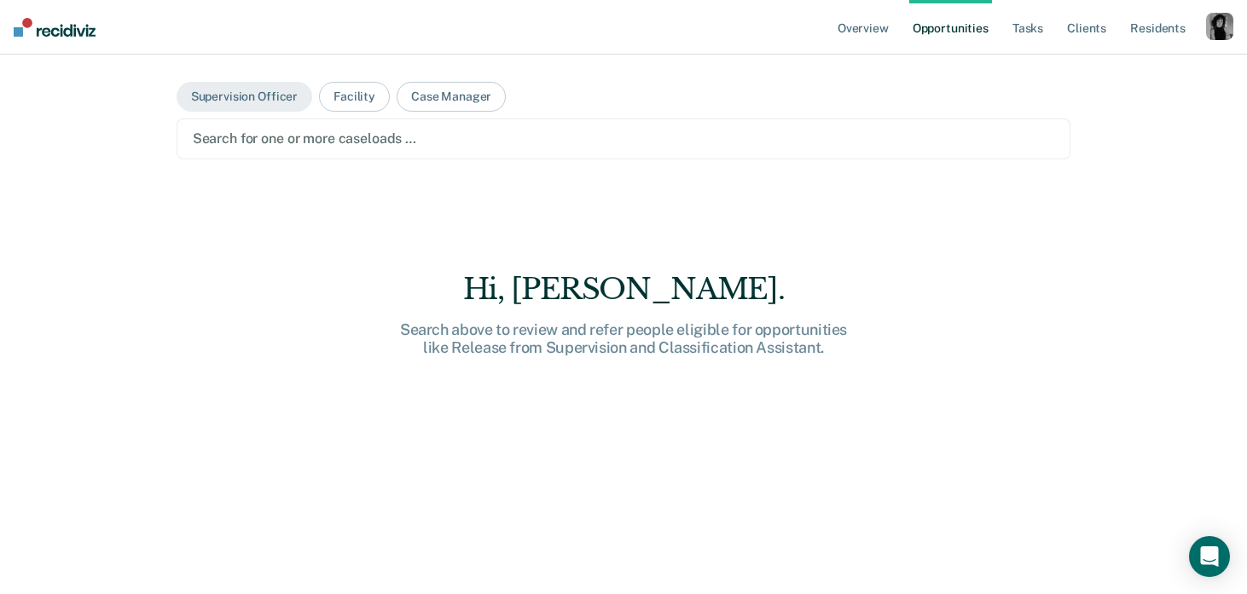
click at [703, 132] on div at bounding box center [624, 139] width 862 height 20
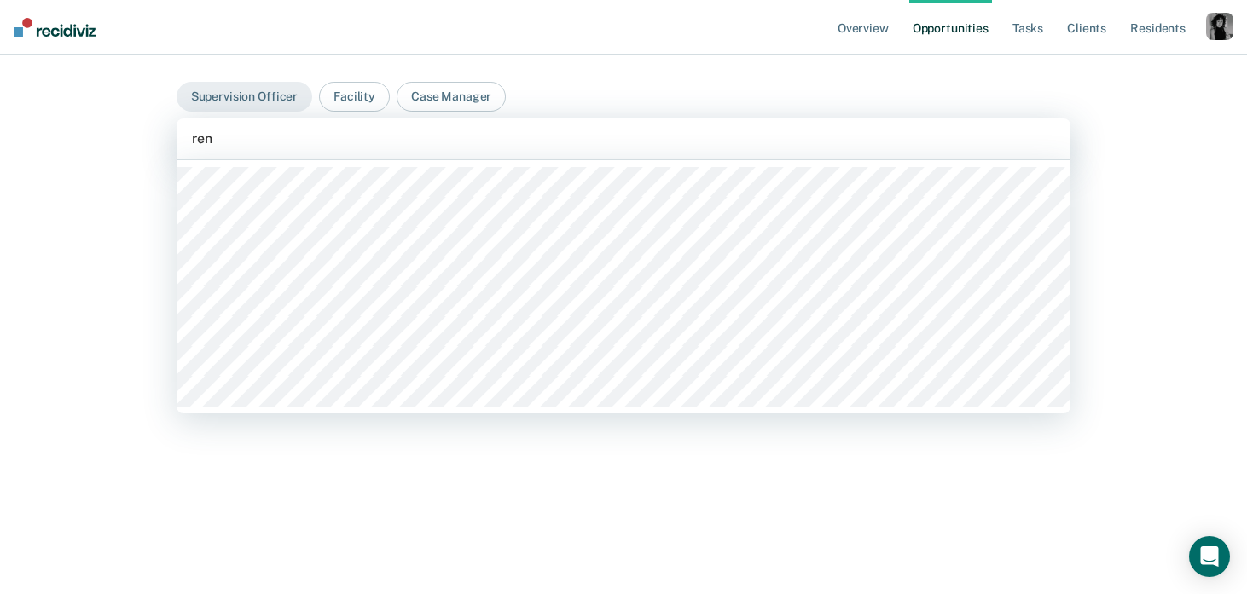
type input "rene"
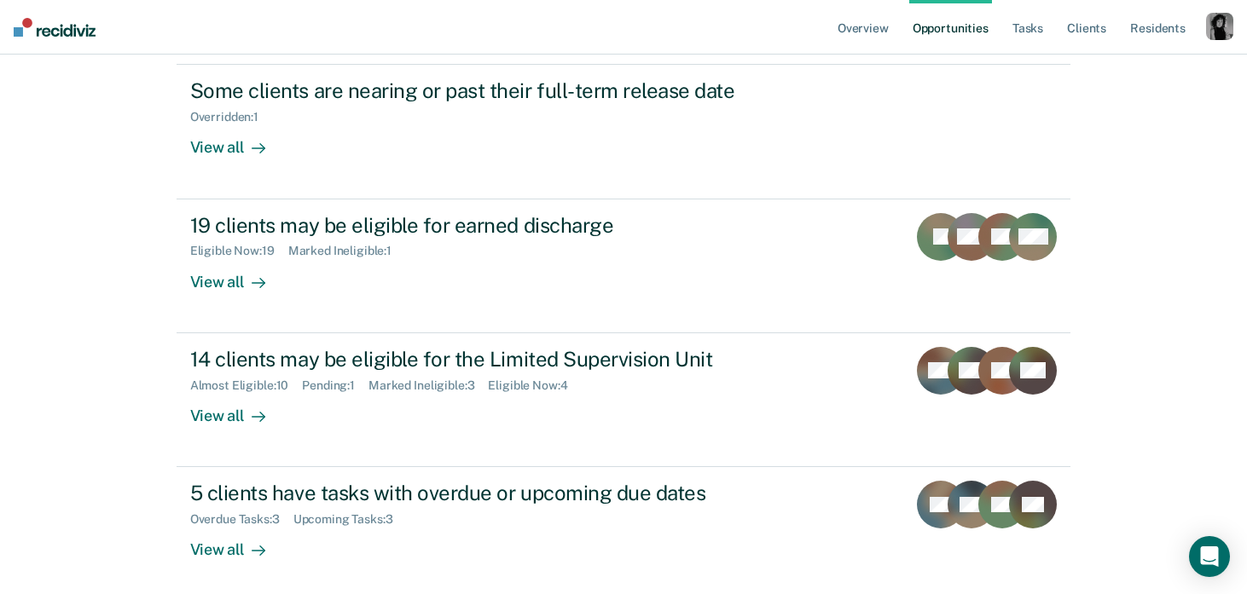
scroll to position [233, 0]
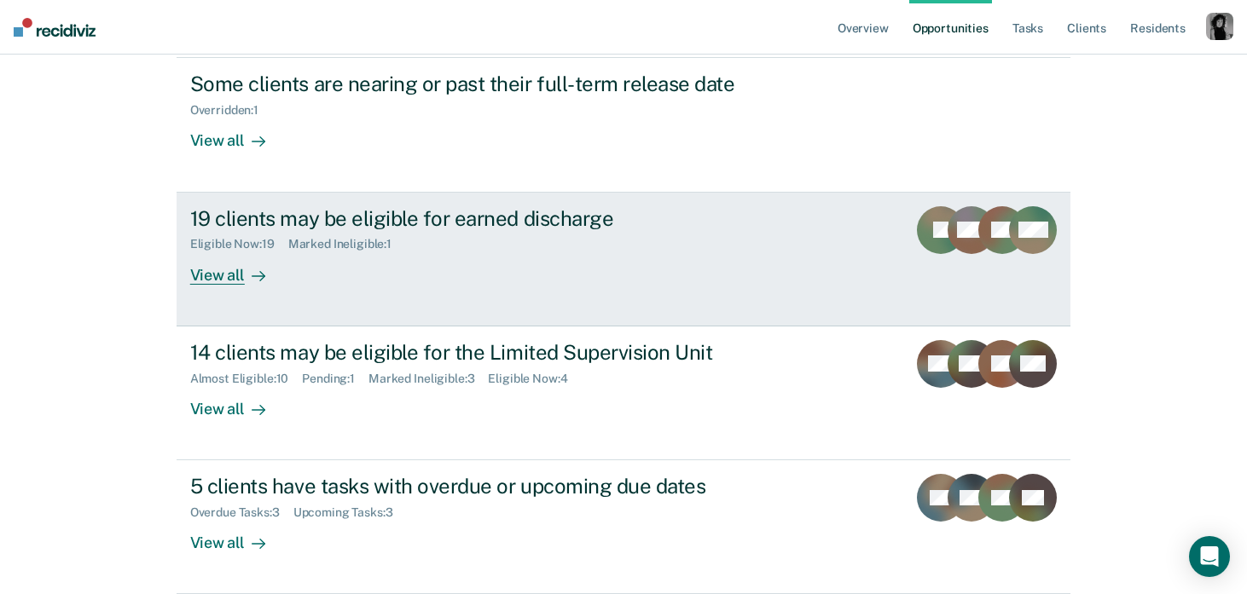
click at [304, 316] on link "19 clients may be eligible for earned discharge Eligible Now : 19 Marked Inelig…" at bounding box center [624, 260] width 895 height 134
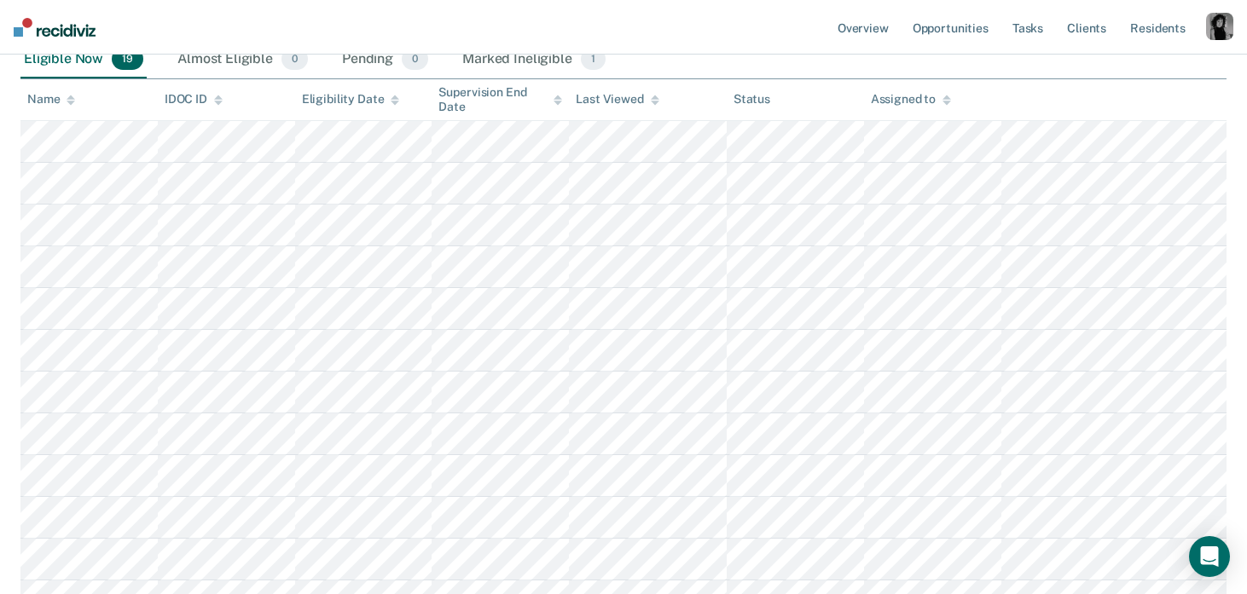
scroll to position [1, 0]
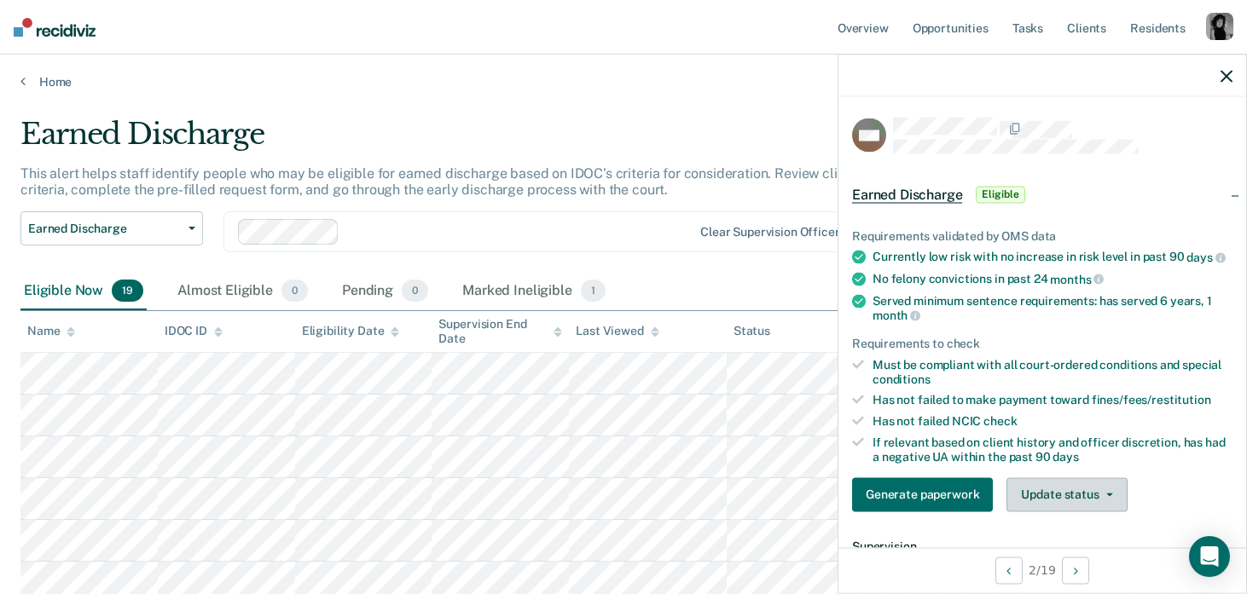
click at [1040, 482] on button "Update status" at bounding box center [1066, 495] width 120 height 34
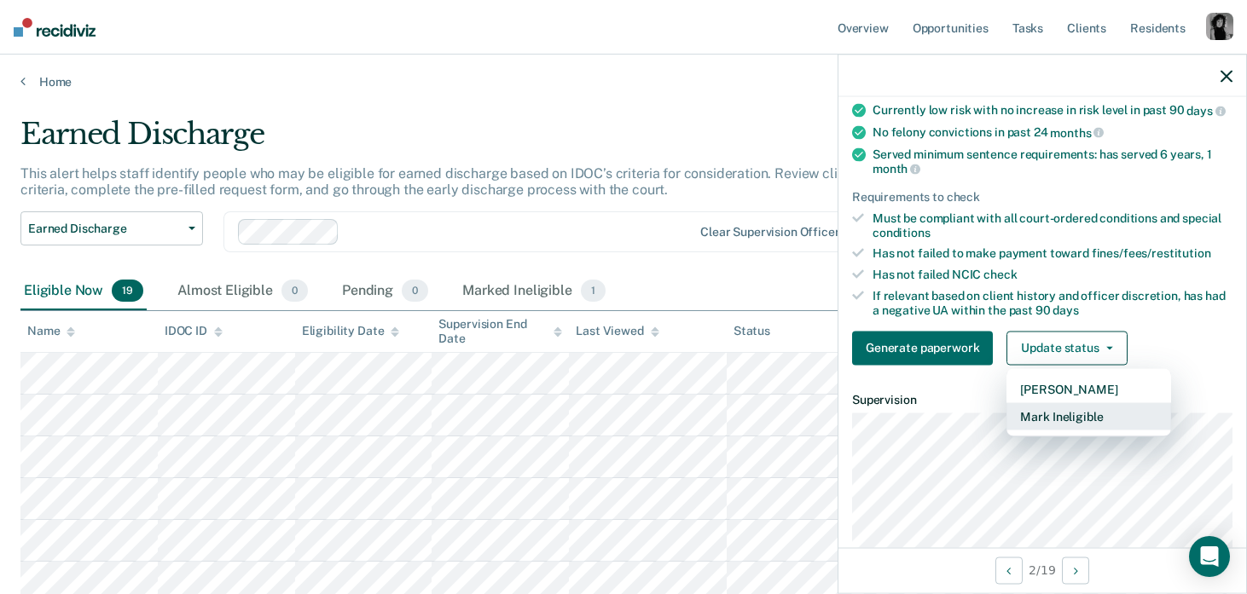
click at [1078, 411] on button "Mark Ineligible" at bounding box center [1088, 416] width 165 height 27
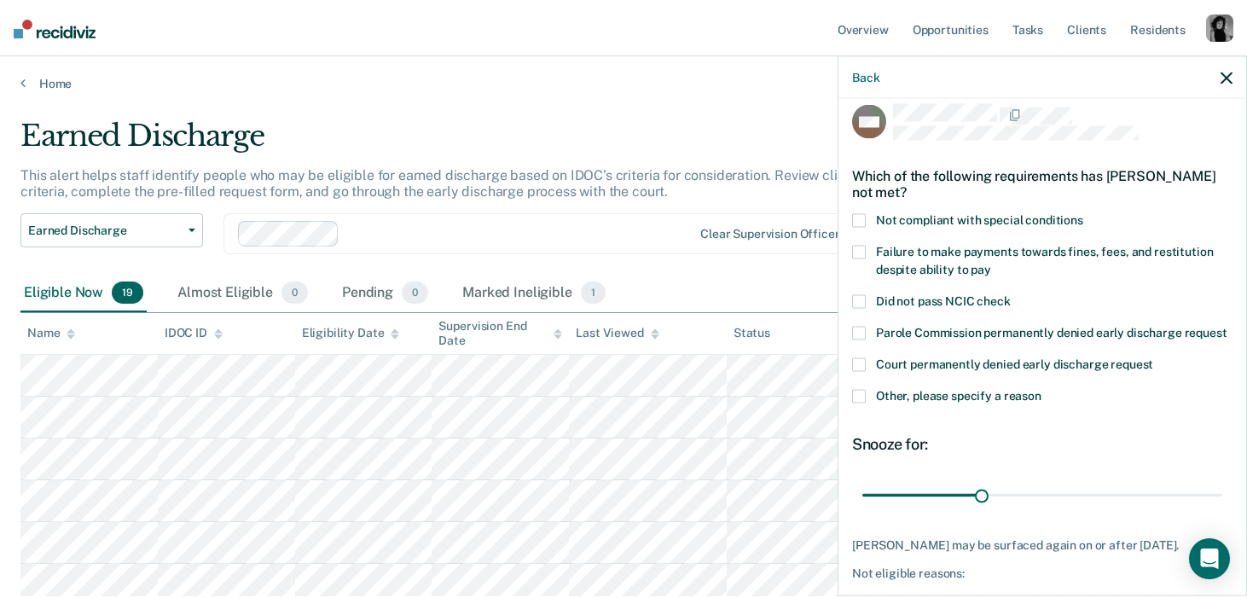
scroll to position [10, 0]
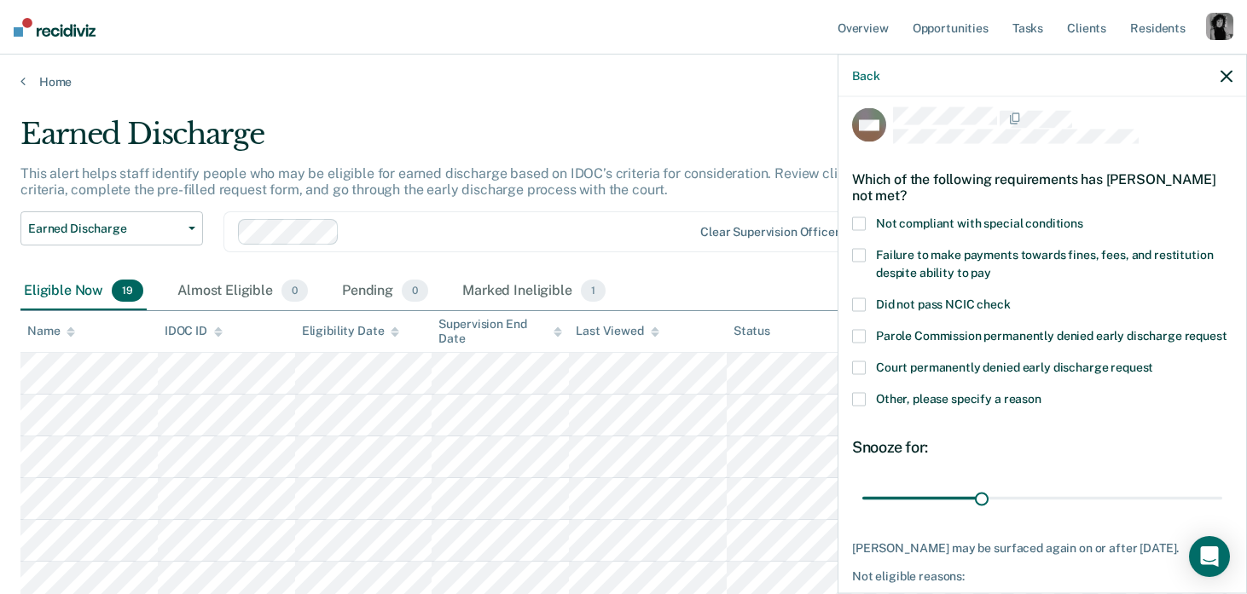
drag, startPoint x: 876, startPoint y: 334, endPoint x: 1178, endPoint y: 339, distance: 301.9
click at [1178, 339] on span "Parole Commission permanently denied early discharge request" at bounding box center [1051, 335] width 351 height 14
click at [1227, 329] on input "Parole Commission permanently denied early discharge request" at bounding box center [1227, 329] width 0 height 0
click at [1168, 333] on span "Parole Commission permanently denied early discharge request" at bounding box center [1051, 335] width 351 height 14
click at [1227, 329] on input "Parole Commission permanently denied early discharge request" at bounding box center [1227, 329] width 0 height 0
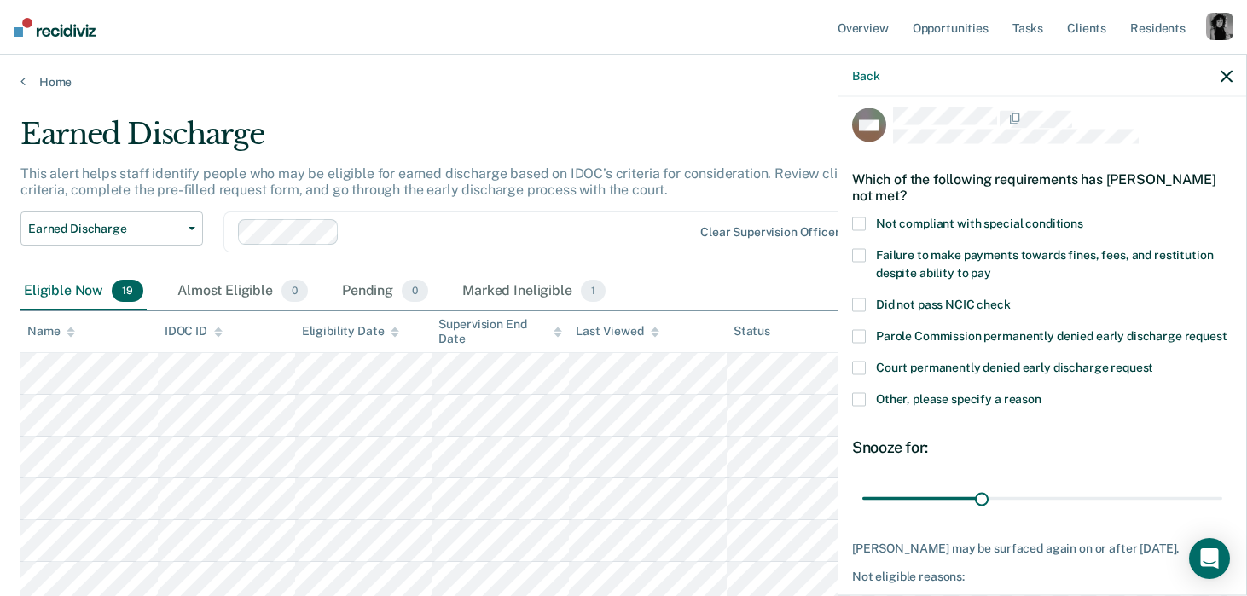
click at [1227, 329] on input "Parole Commission permanently denied early discharge request" at bounding box center [1227, 329] width 0 height 0
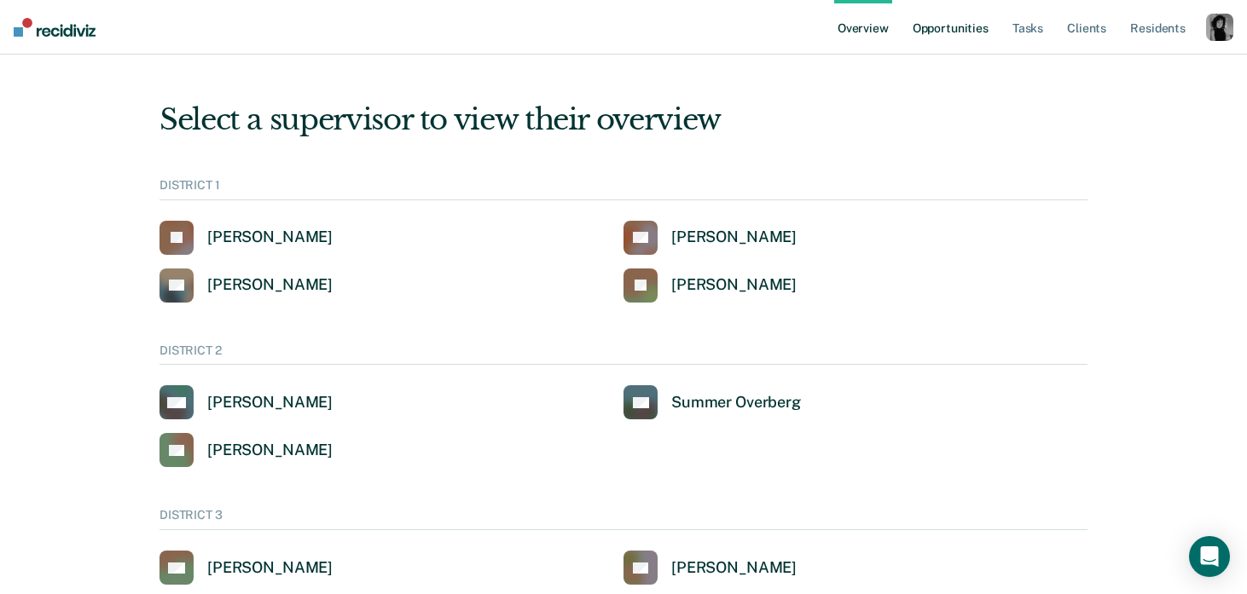
click at [961, 16] on link "Opportunities" at bounding box center [950, 27] width 83 height 55
